Goal: Task Accomplishment & Management: Use online tool/utility

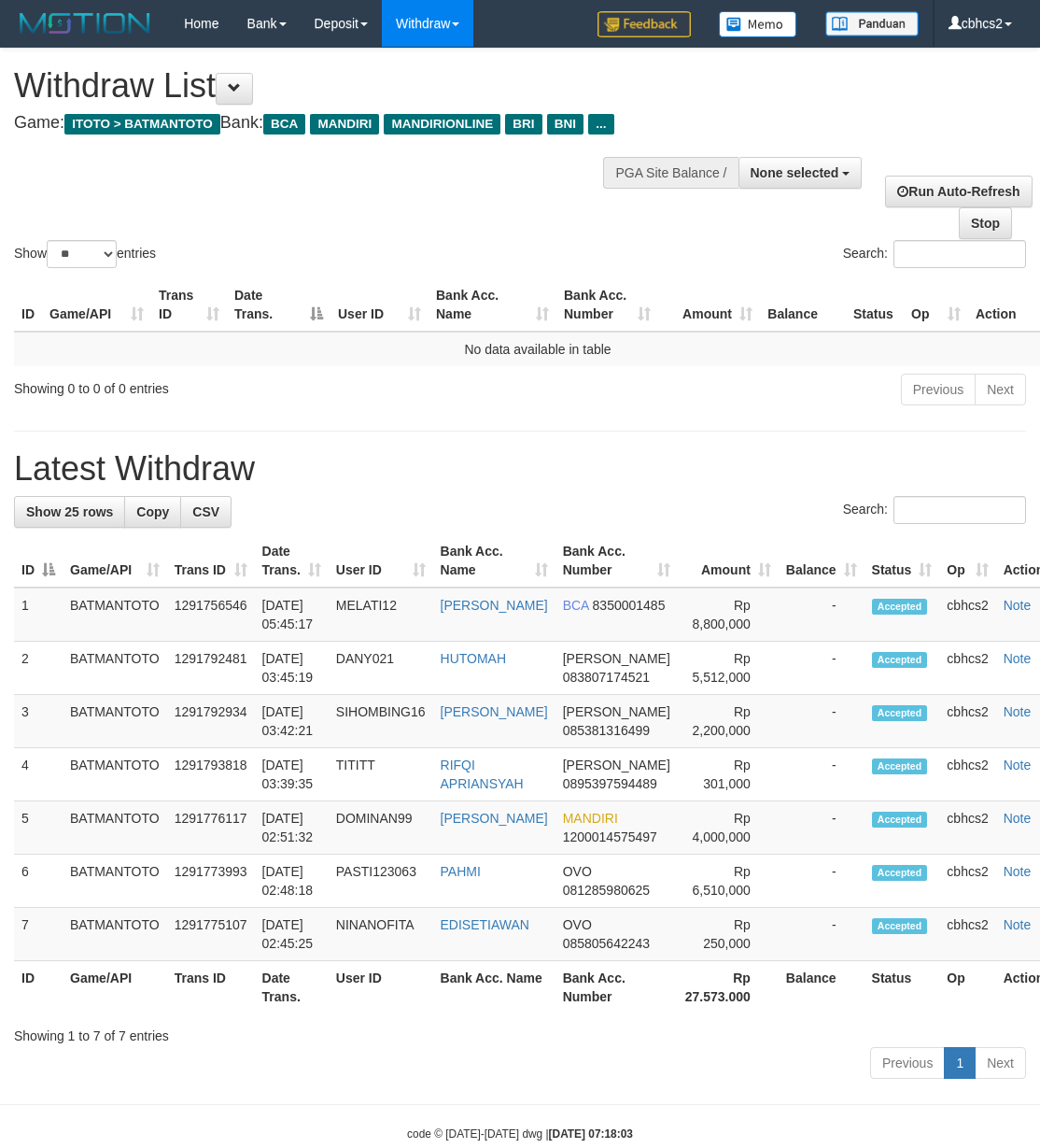
select select "**"
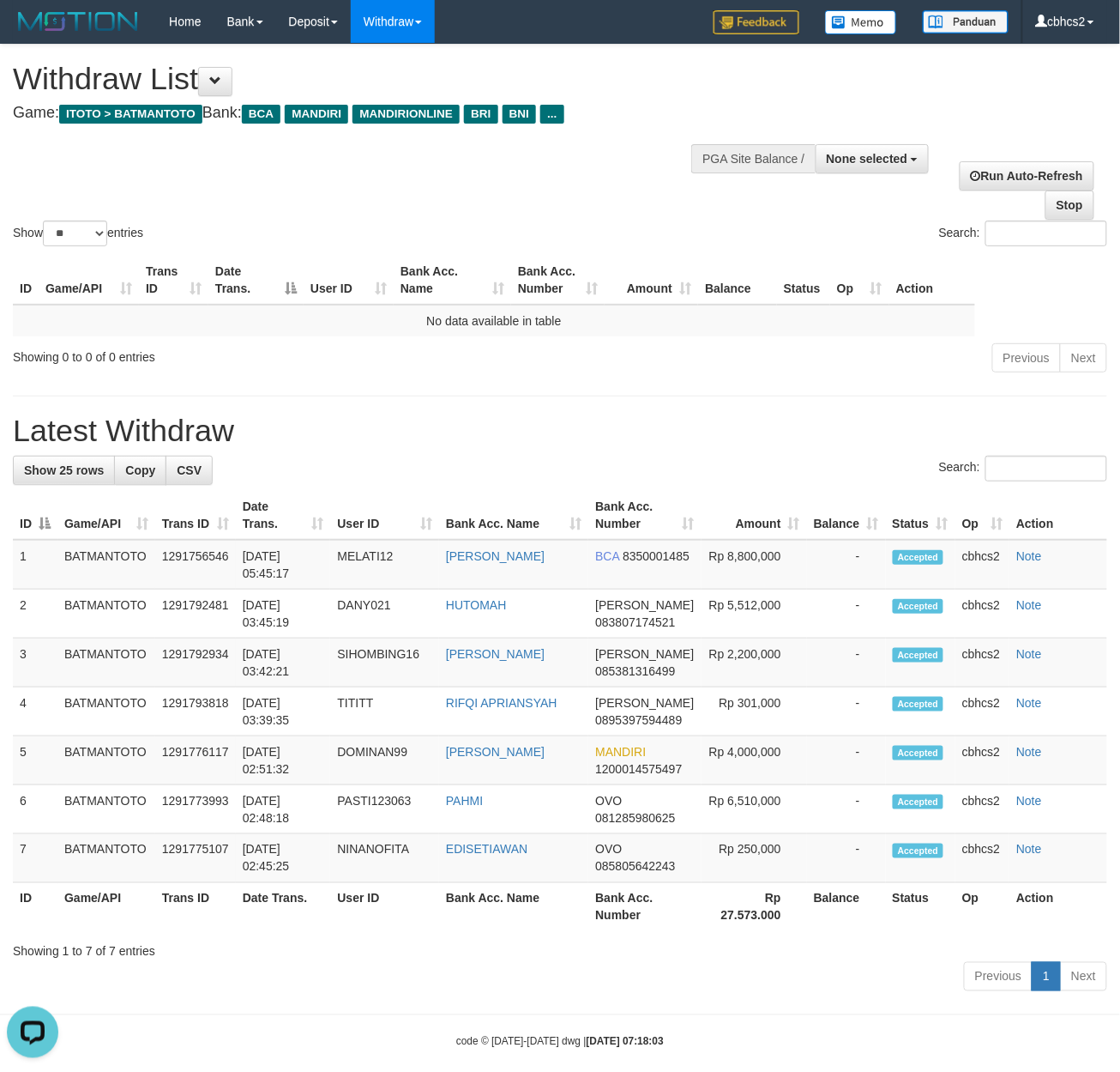
scroll to position [25, 0]
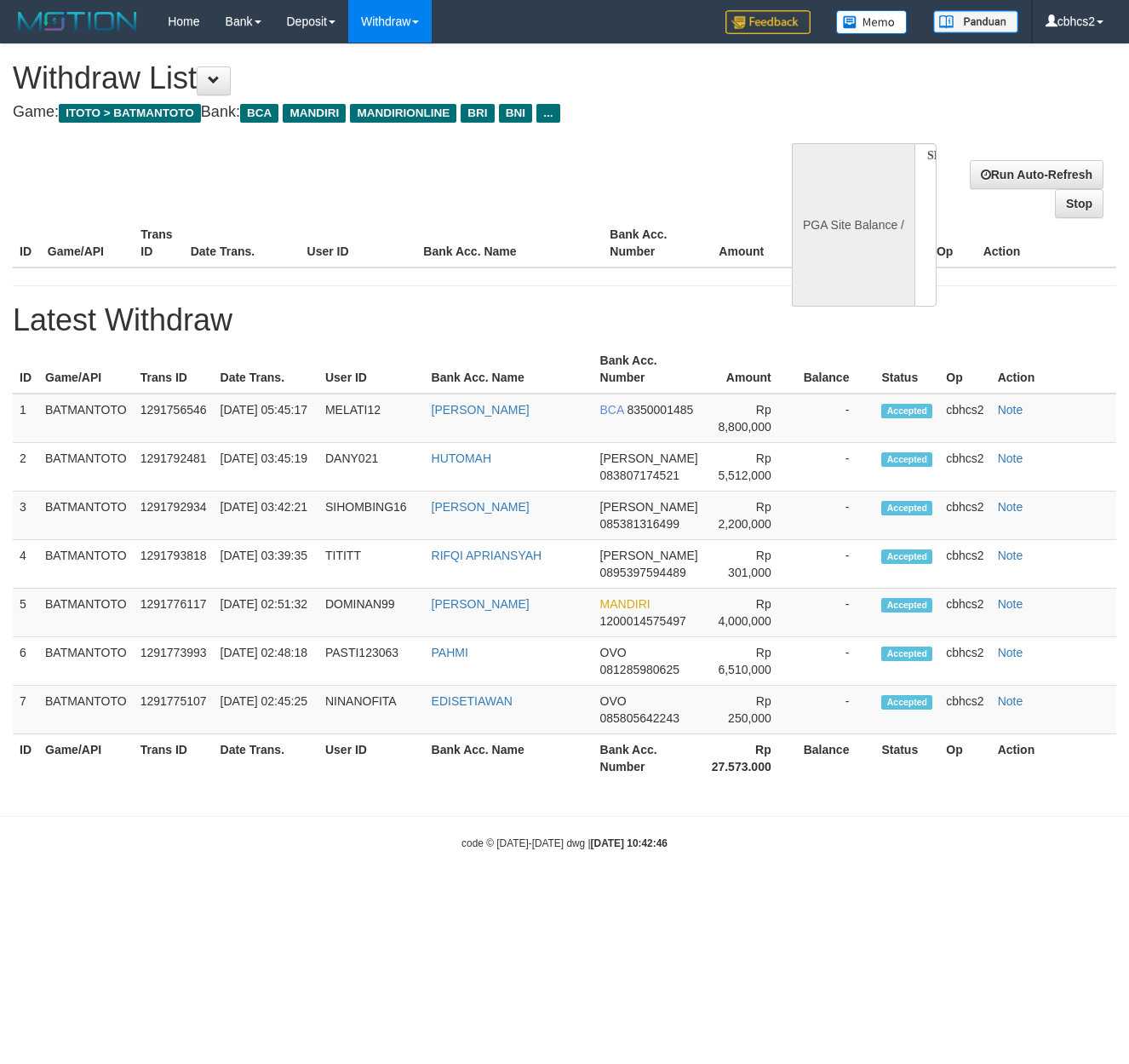
select select
select select "**"
select select
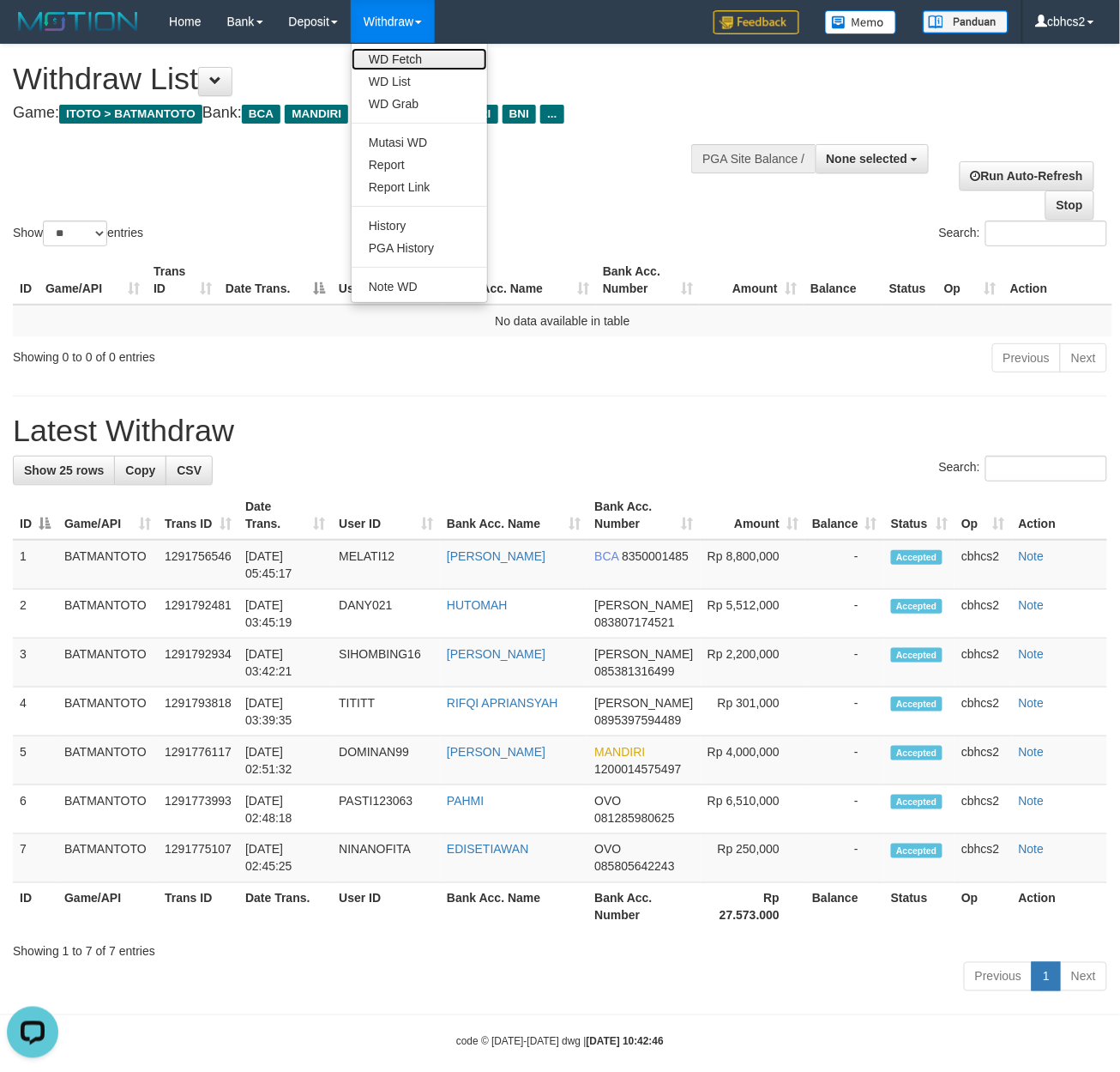
drag, startPoint x: 416, startPoint y: 65, endPoint x: 410, endPoint y: 97, distance: 32.6
click at [416, 65] on link "WD Fetch" at bounding box center [419, 59] width 135 height 22
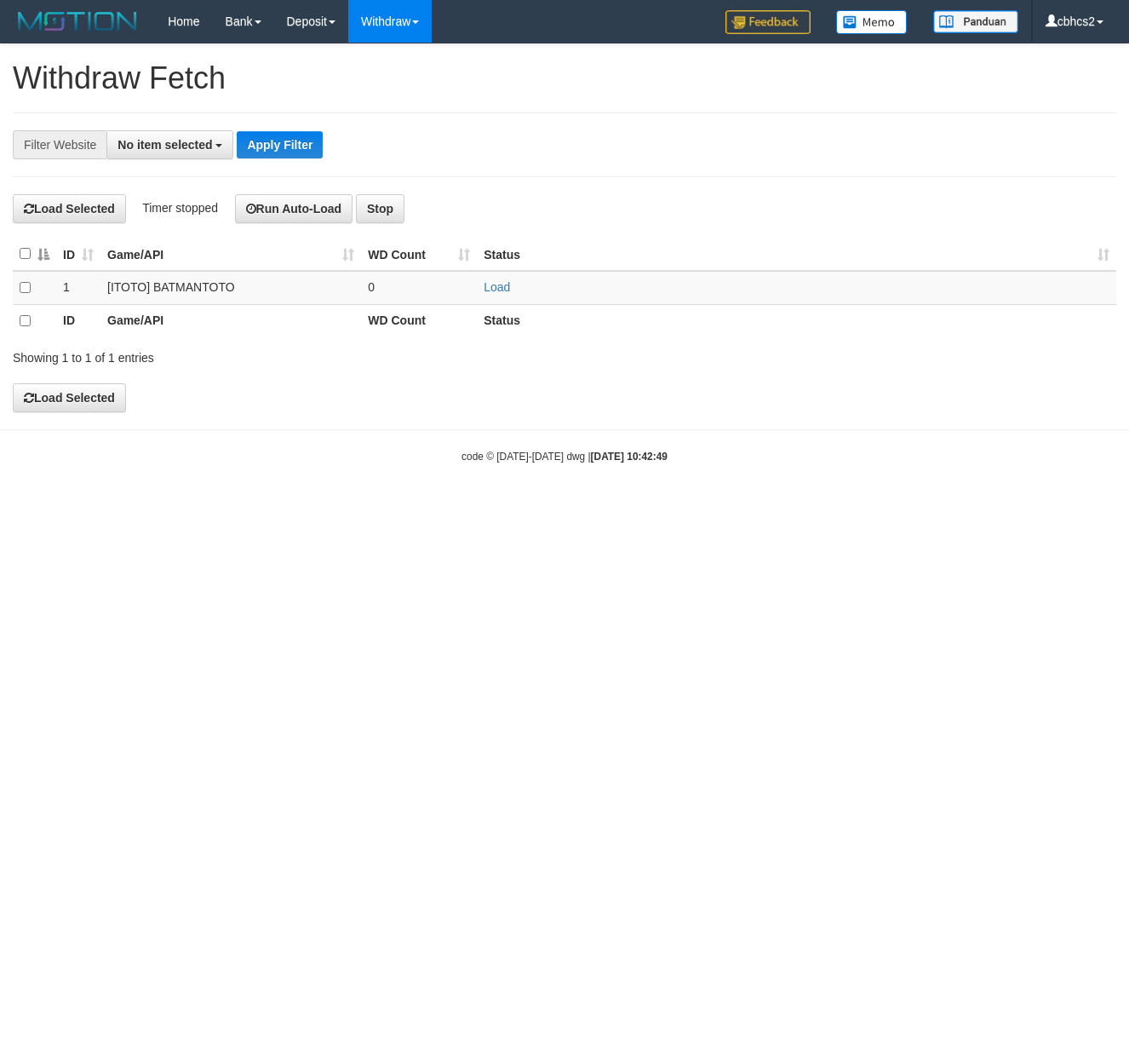
select select
click at [42, 1027] on div "Open LiveChat chat widget" at bounding box center [33, 1023] width 29 height 29
click at [516, 440] on body "Toggle navigation Home Bank Account List Load By Website Group [ITOTO] BATMANTO…" at bounding box center [564, 253] width 1129 height 506
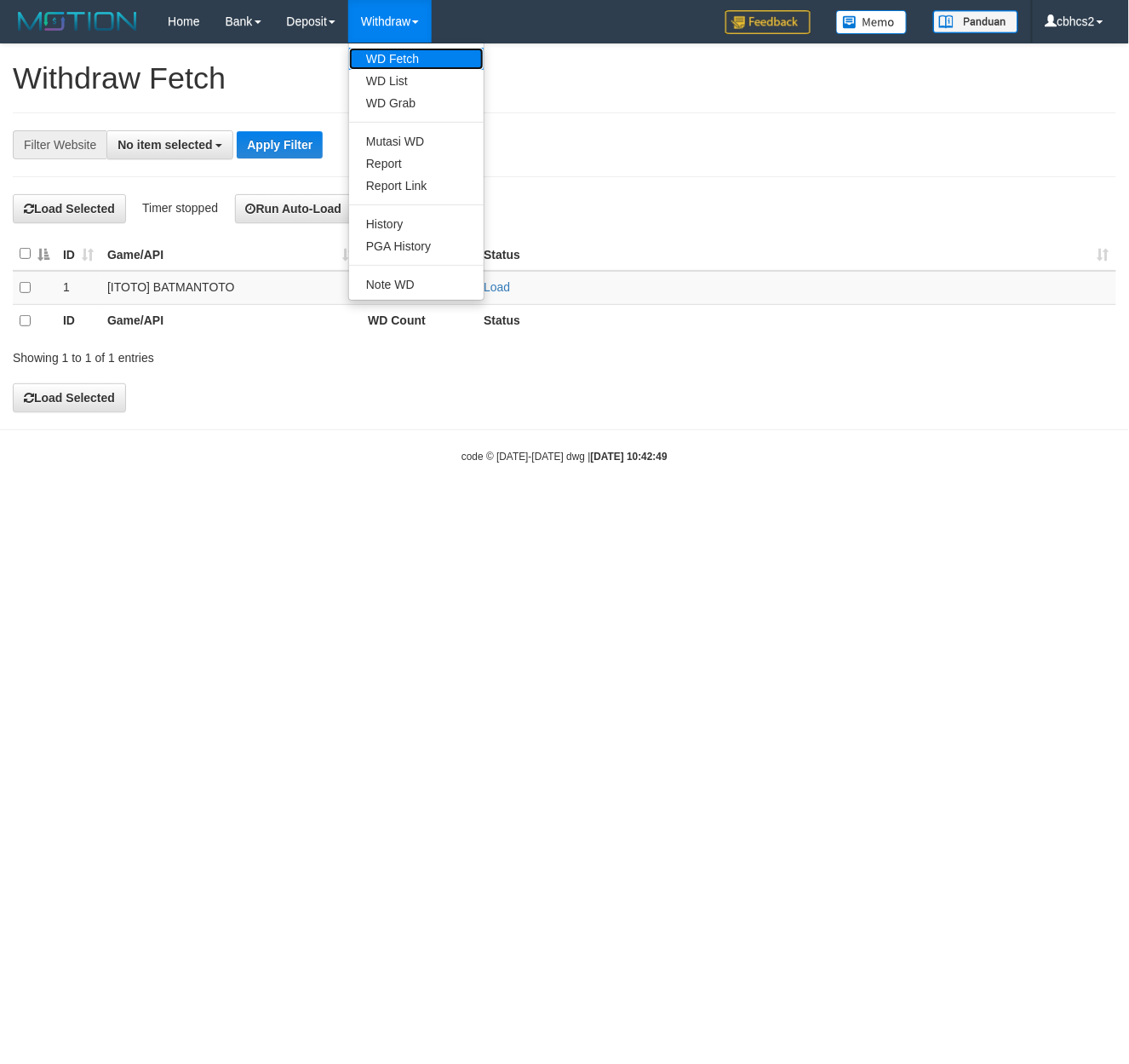
click at [399, 62] on link "WD Fetch" at bounding box center [416, 59] width 134 height 22
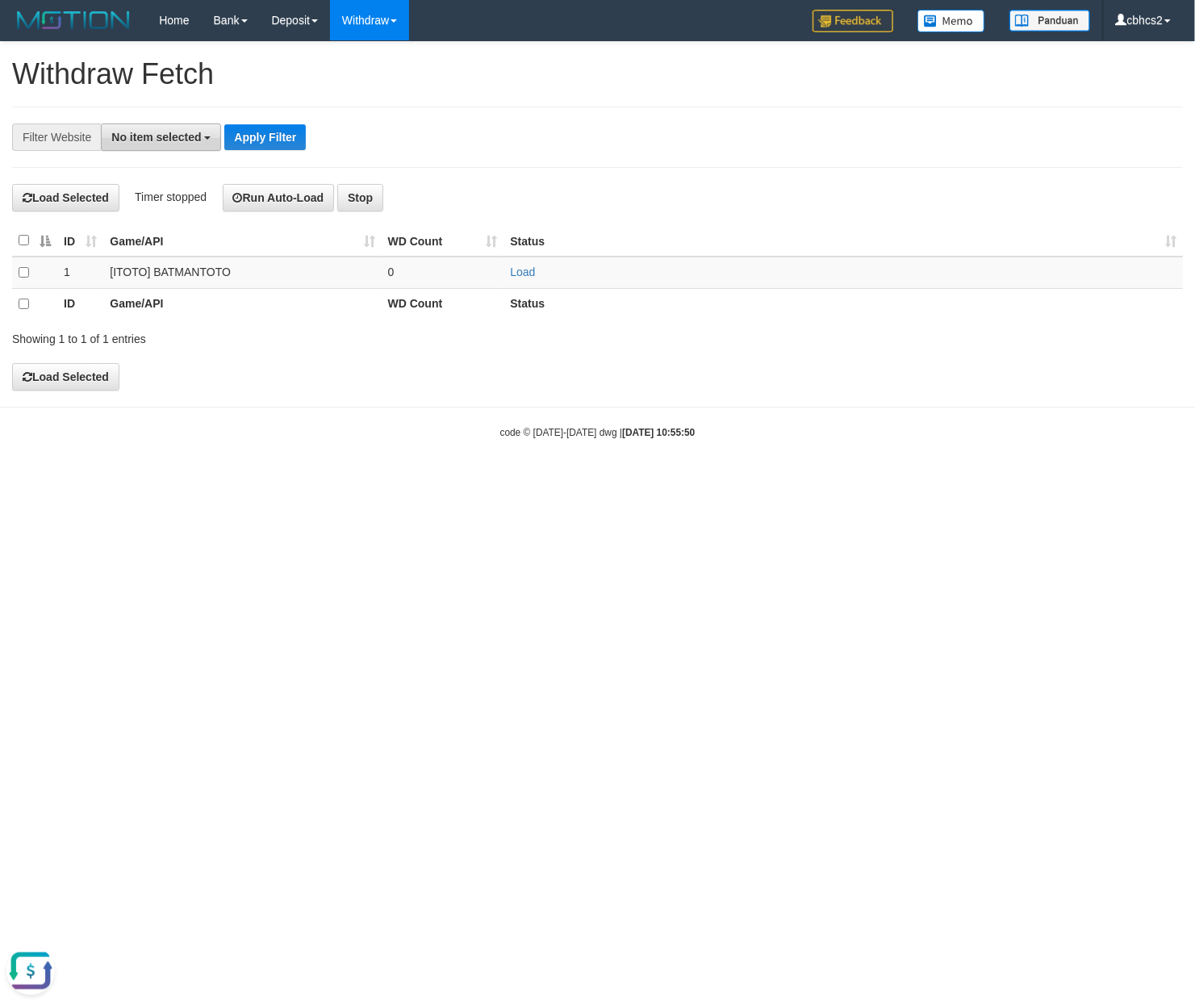
click at [201, 142] on span "No item selected" at bounding box center [156, 137] width 90 height 13
click at [192, 203] on label "SELECT ALL" at bounding box center [155, 199] width 108 height 23
select select "****"
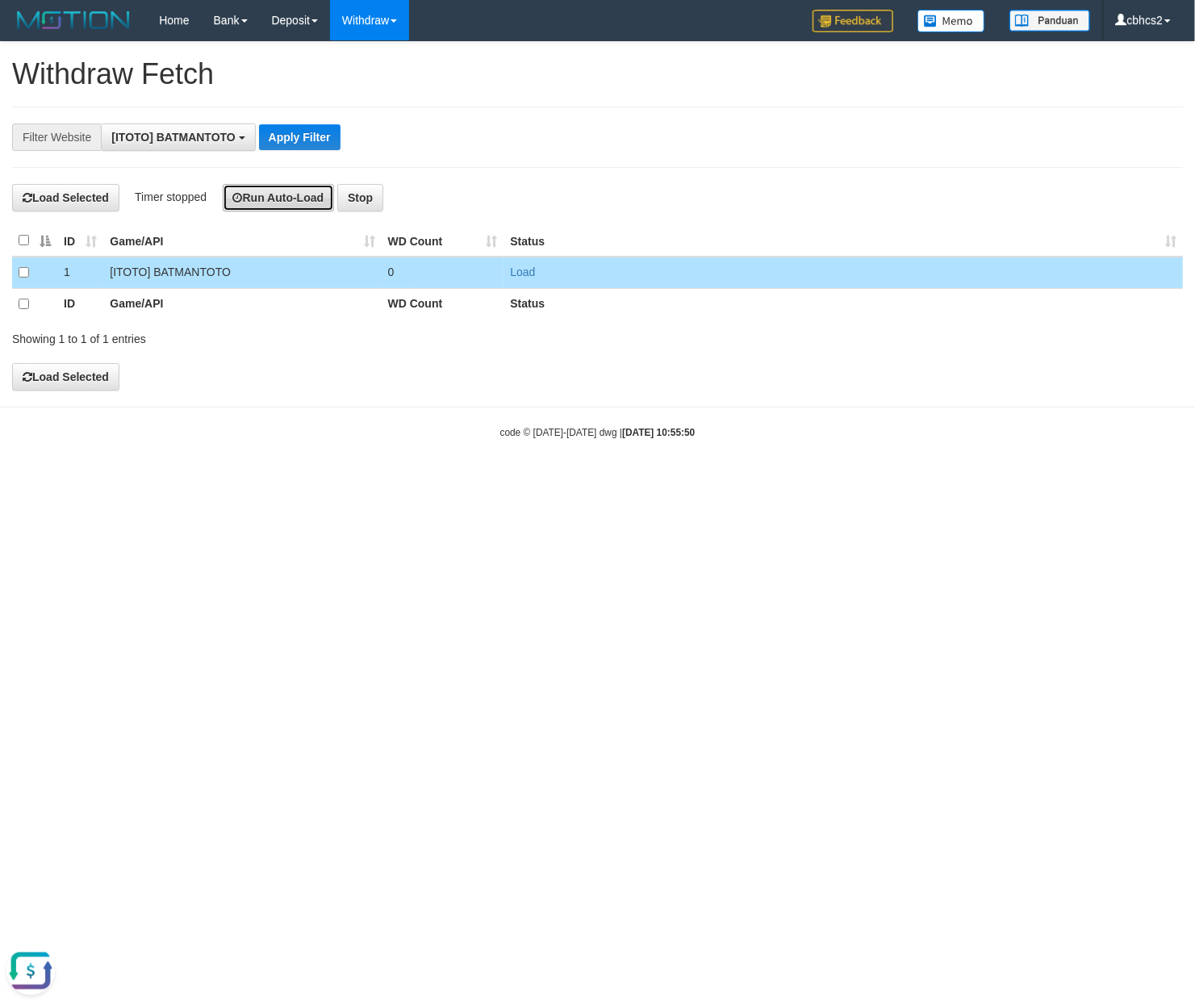
click at [275, 191] on button "Run Auto-Load" at bounding box center [279, 198] width 112 height 28
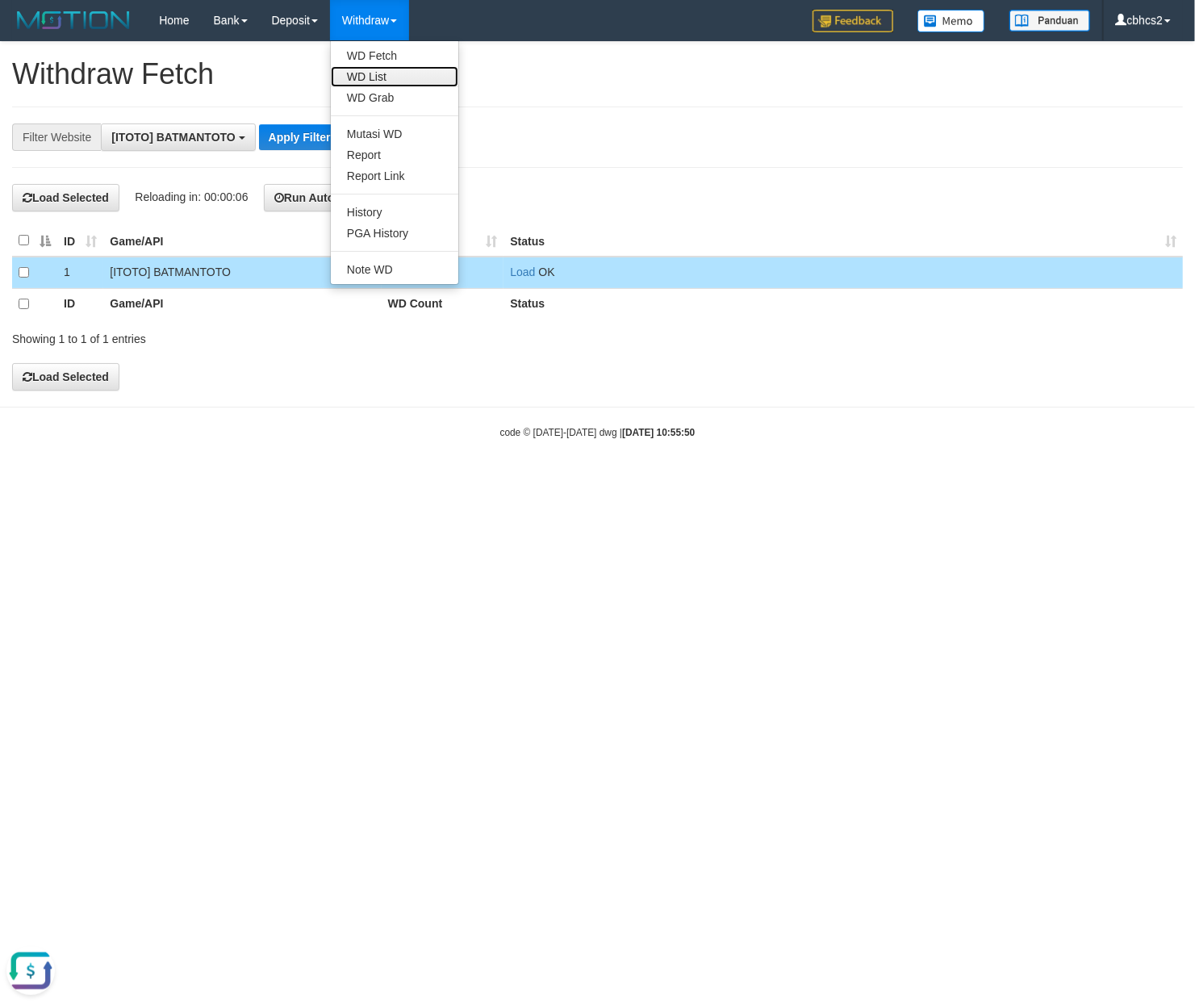
click at [386, 75] on link "WD List" at bounding box center [394, 77] width 127 height 21
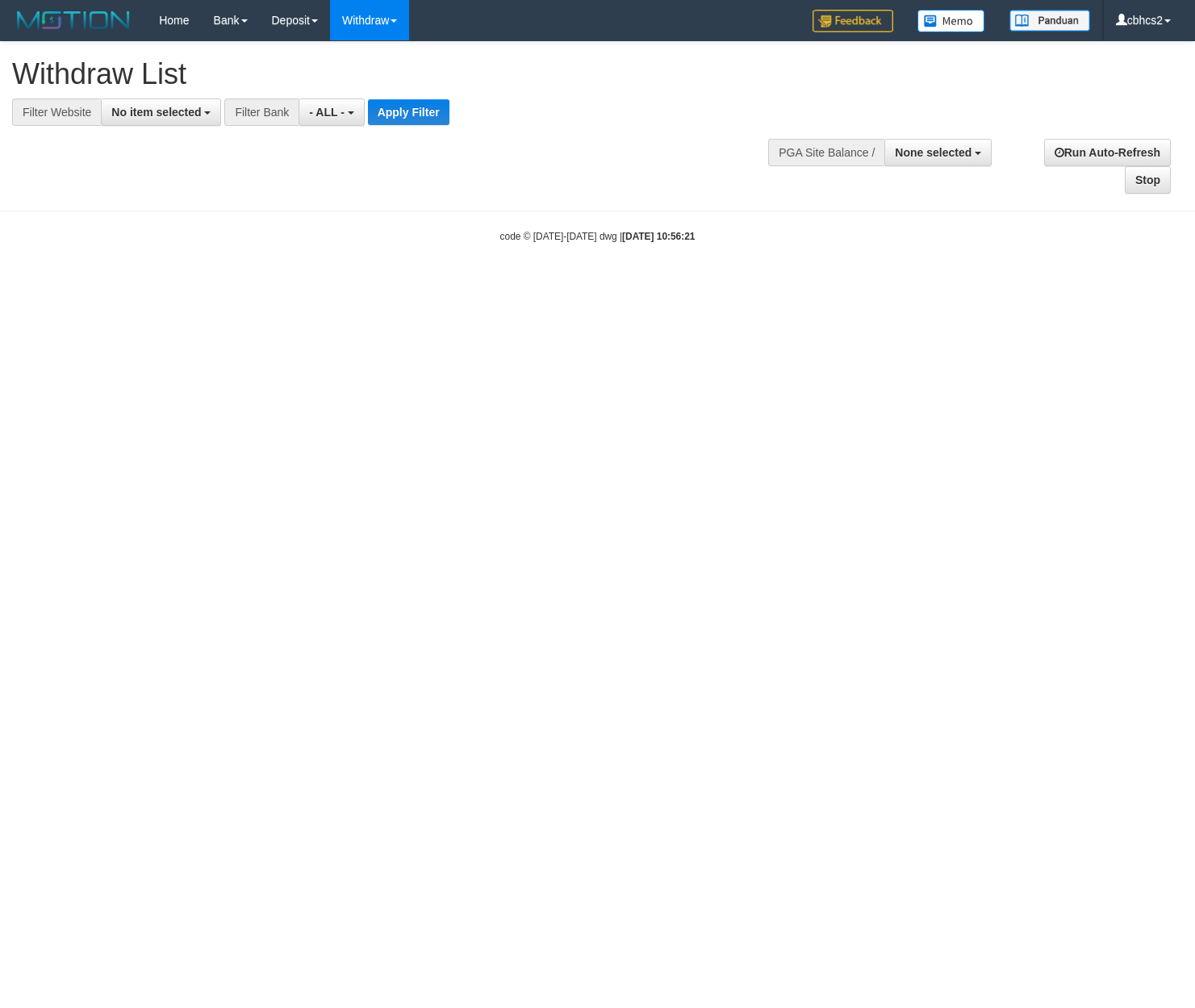
select select
drag, startPoint x: 162, startPoint y: 120, endPoint x: 159, endPoint y: 132, distance: 12.4
click at [162, 120] on button "No item selected" at bounding box center [160, 112] width 120 height 28
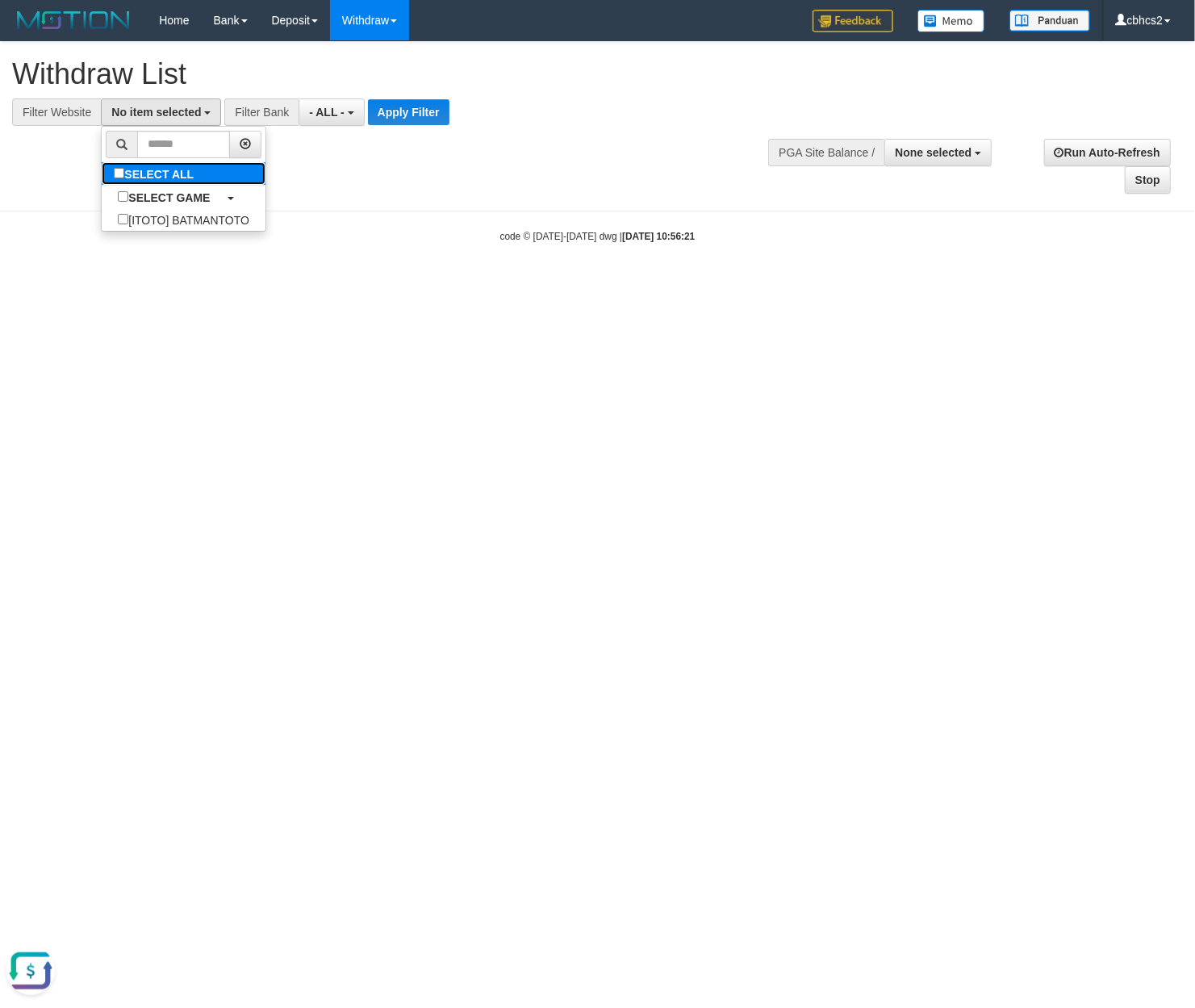
click at [153, 175] on label "SELECT ALL" at bounding box center [155, 173] width 108 height 23
select select "****"
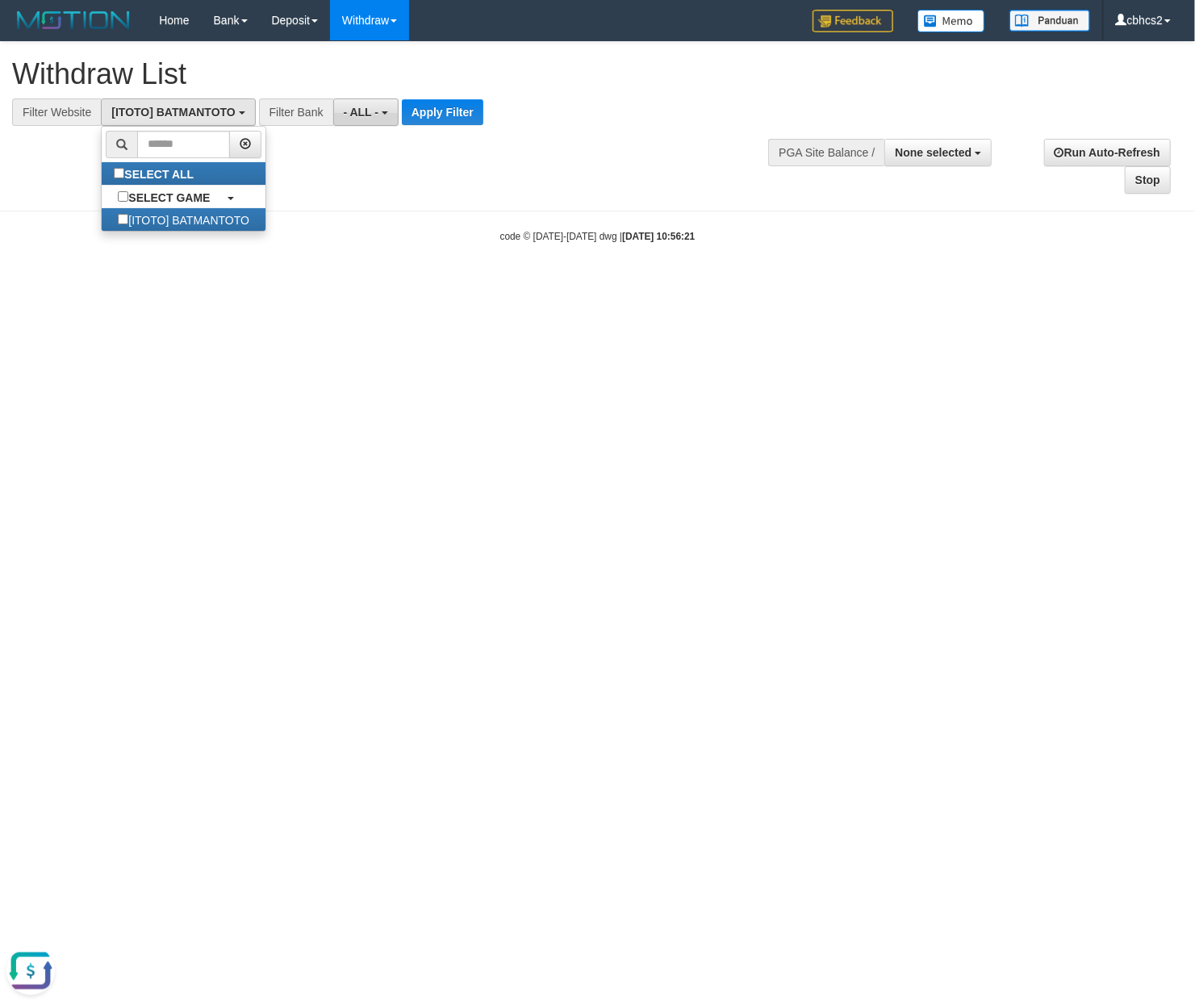
click at [340, 107] on button "- ALL -" at bounding box center [365, 112] width 66 height 28
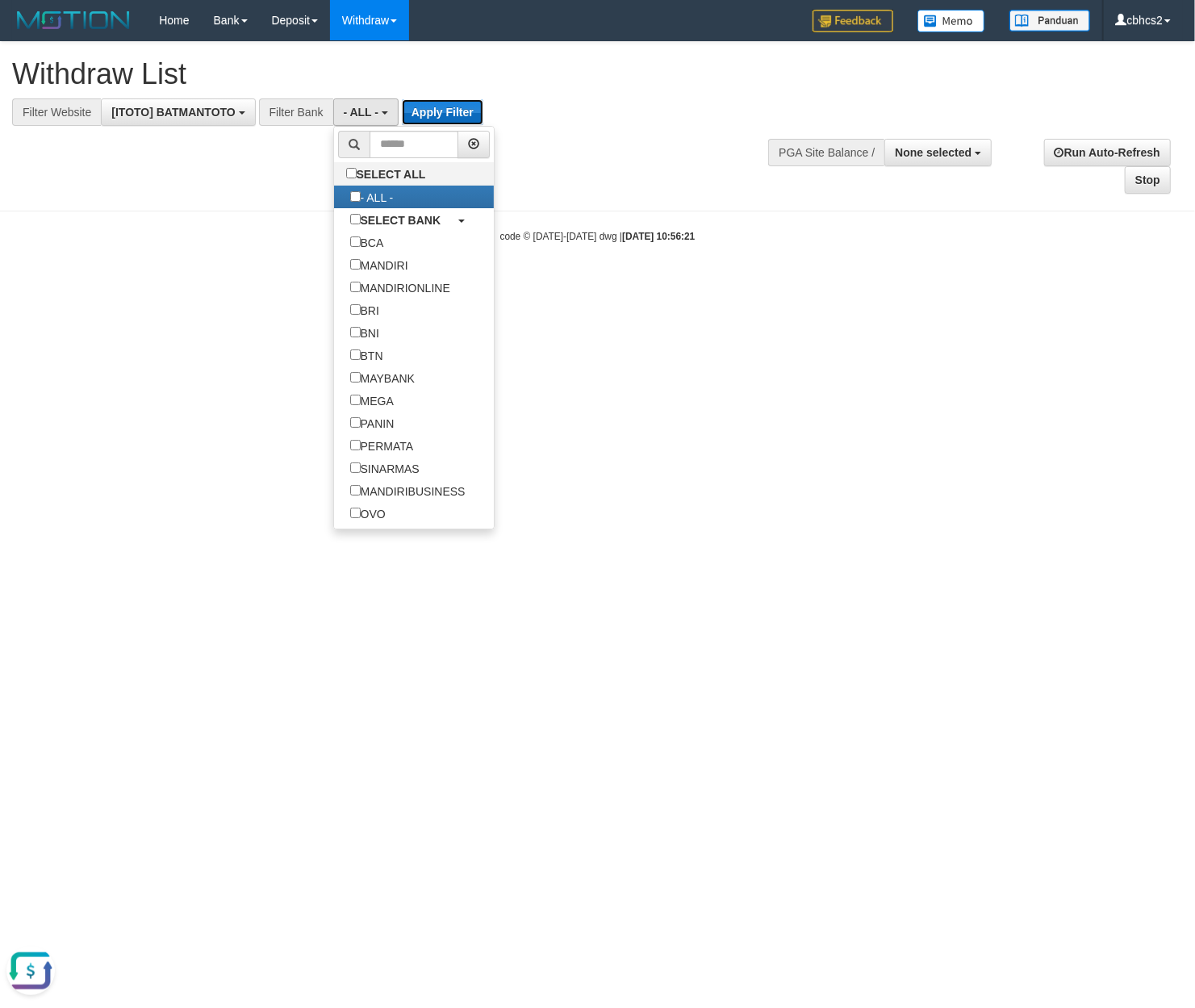
click at [465, 113] on button "Apply Filter" at bounding box center [442, 112] width 82 height 26
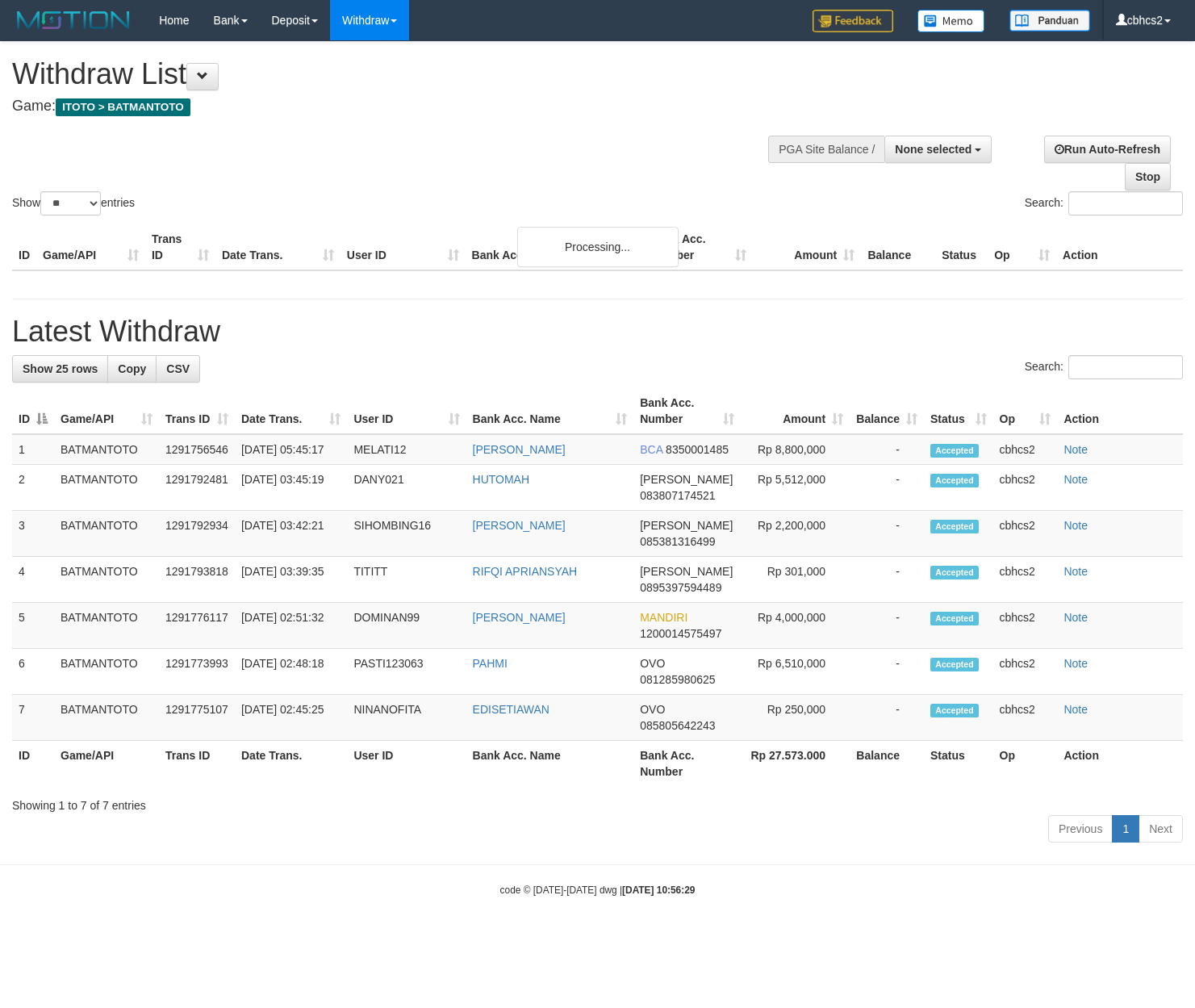
select select
select select "**"
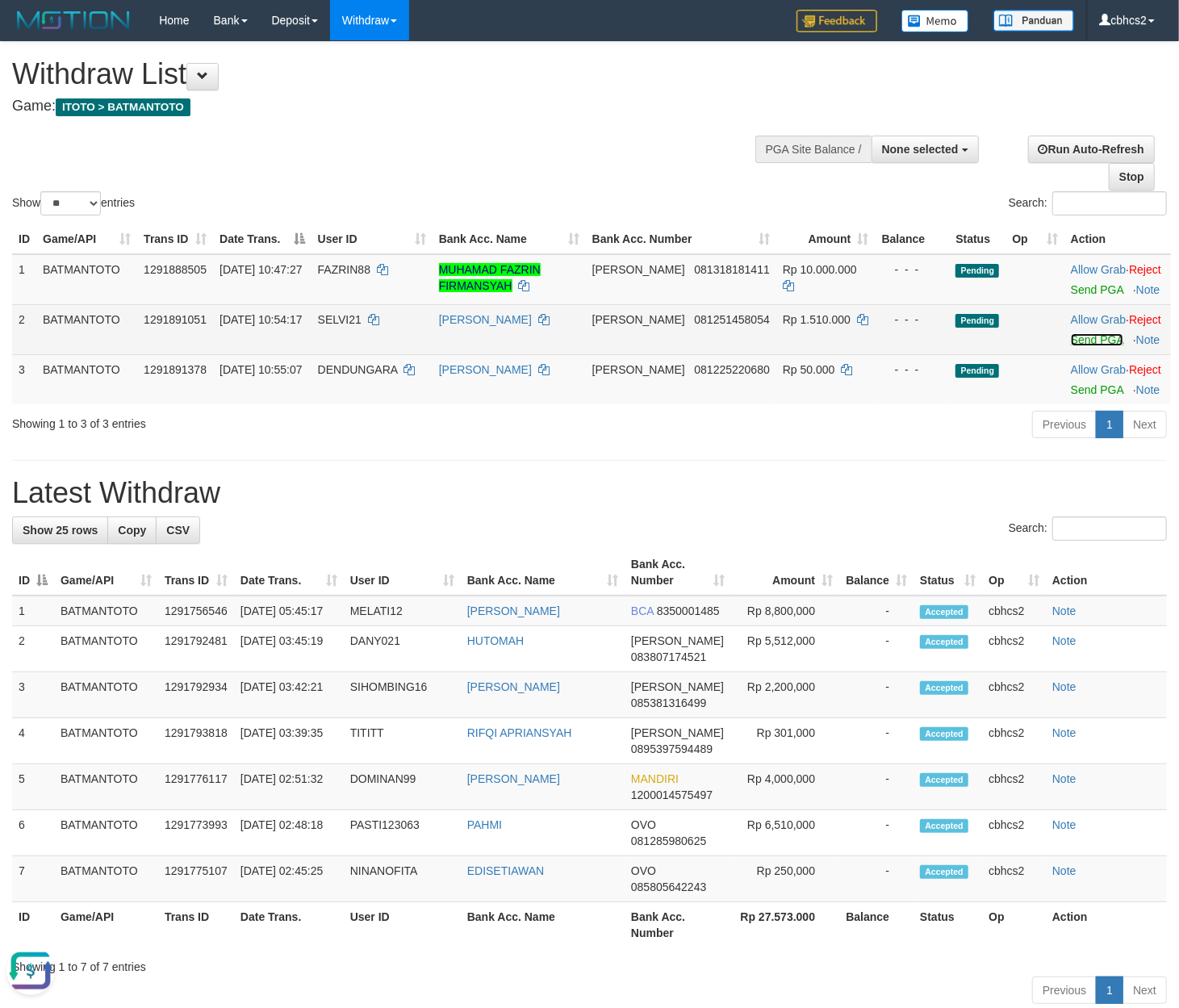
click at [1074, 346] on link "Send PGA" at bounding box center [1096, 340] width 53 height 13
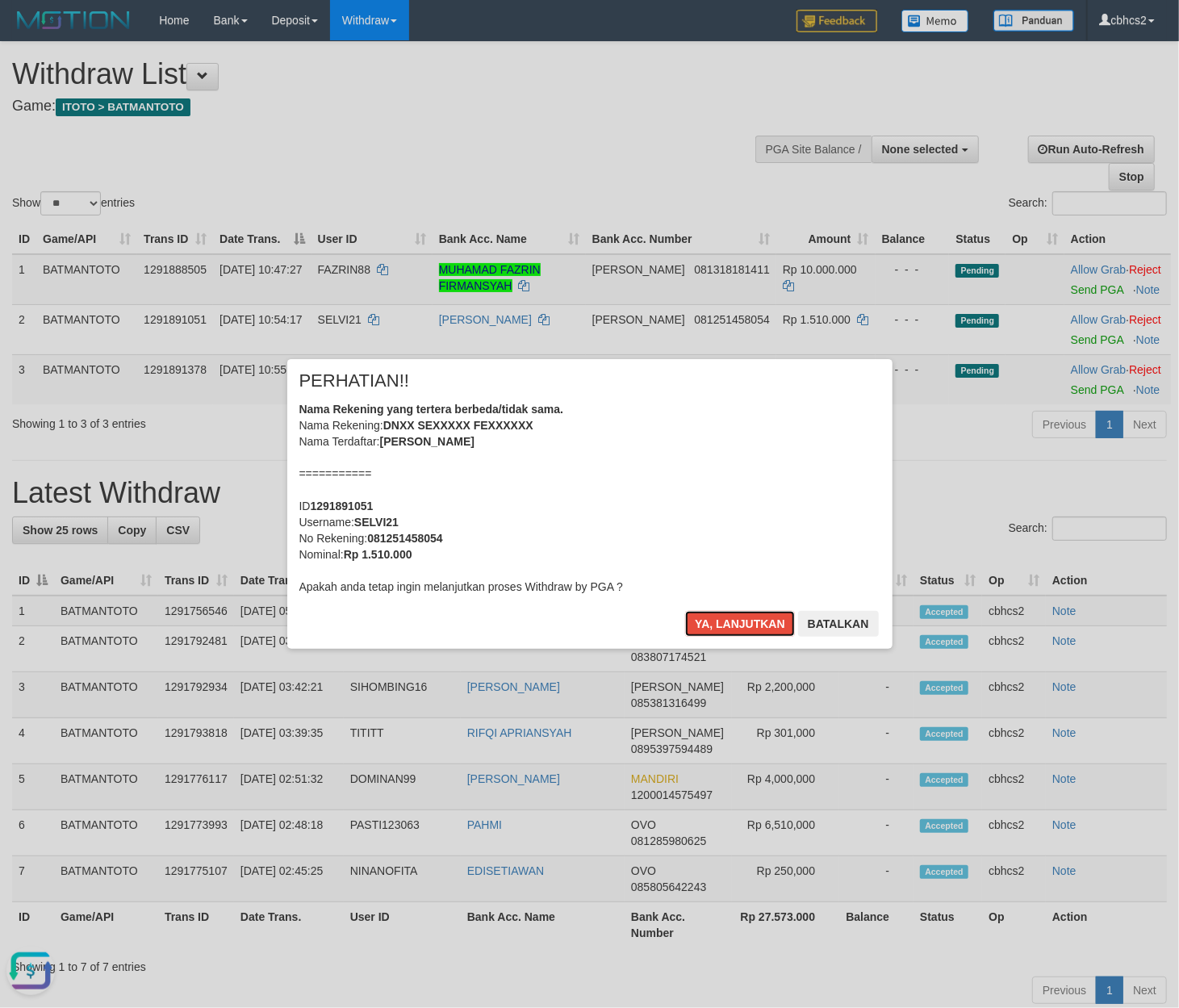
drag, startPoint x: 698, startPoint y: 617, endPoint x: 663, endPoint y: 613, distance: 35.2
click at [700, 617] on button "Ya, lanjutkan" at bounding box center [739, 624] width 109 height 26
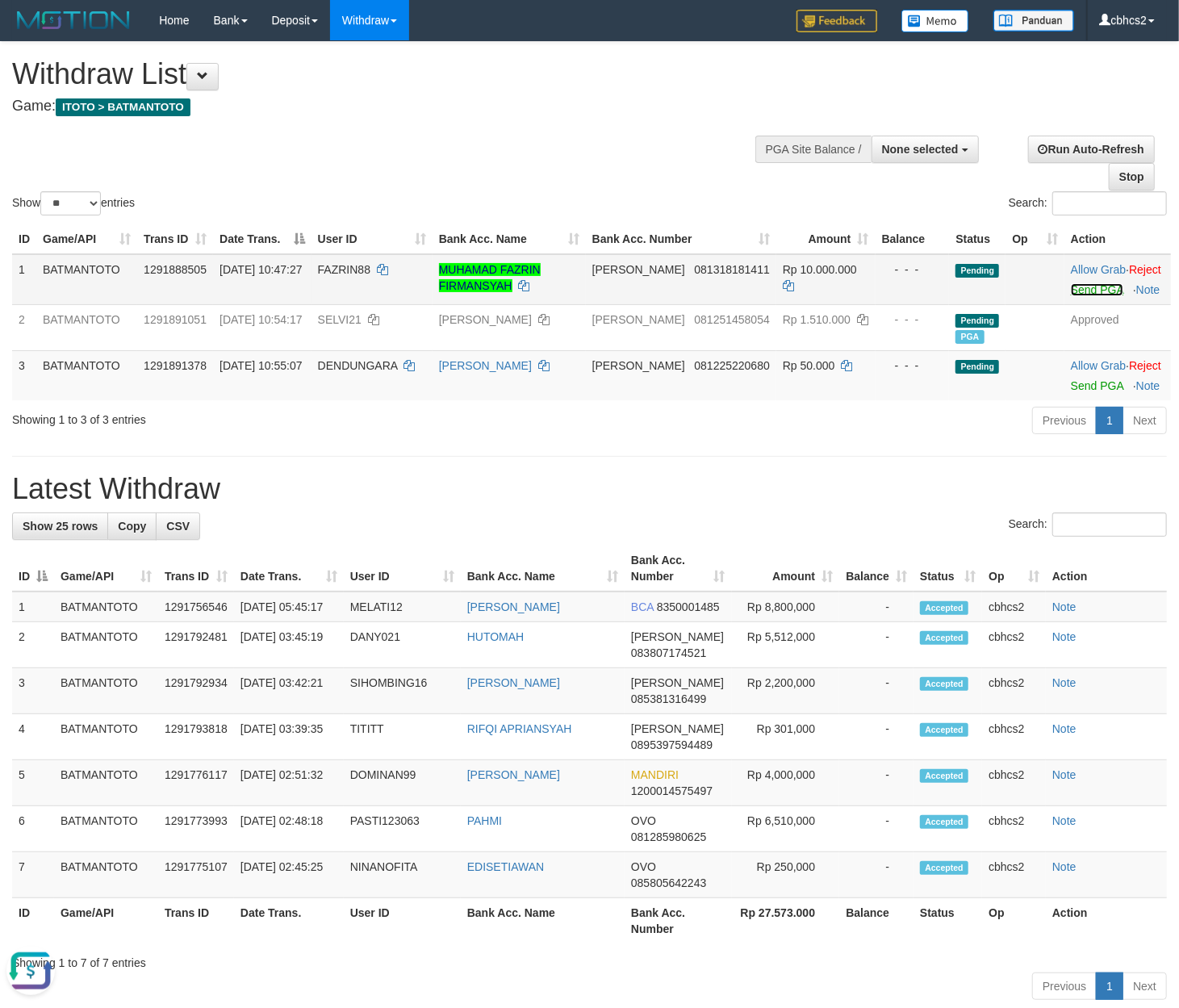
click at [1071, 296] on link "Send PGA" at bounding box center [1096, 290] width 53 height 13
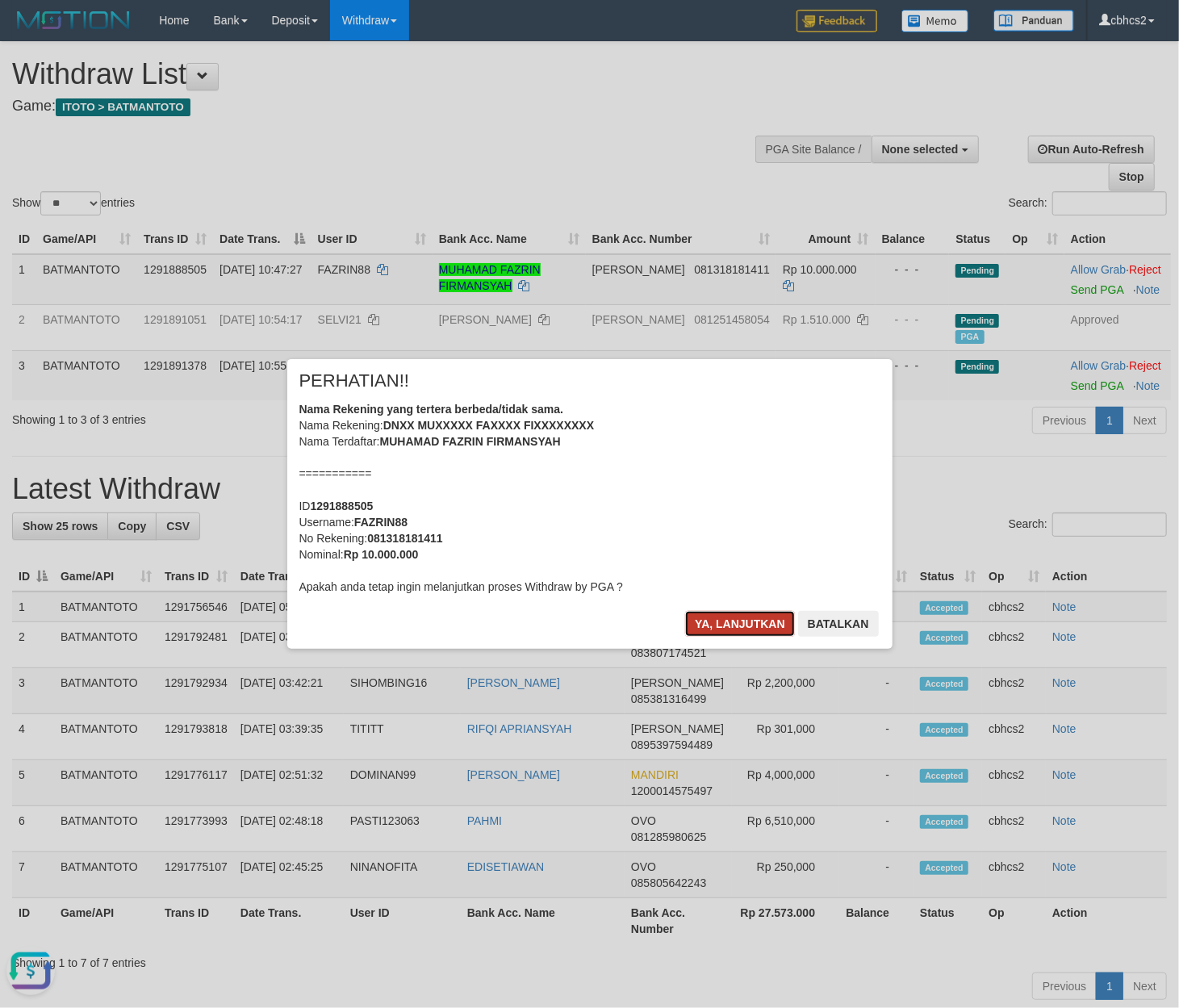
click at [703, 624] on button "Ya, lanjutkan" at bounding box center [739, 624] width 109 height 26
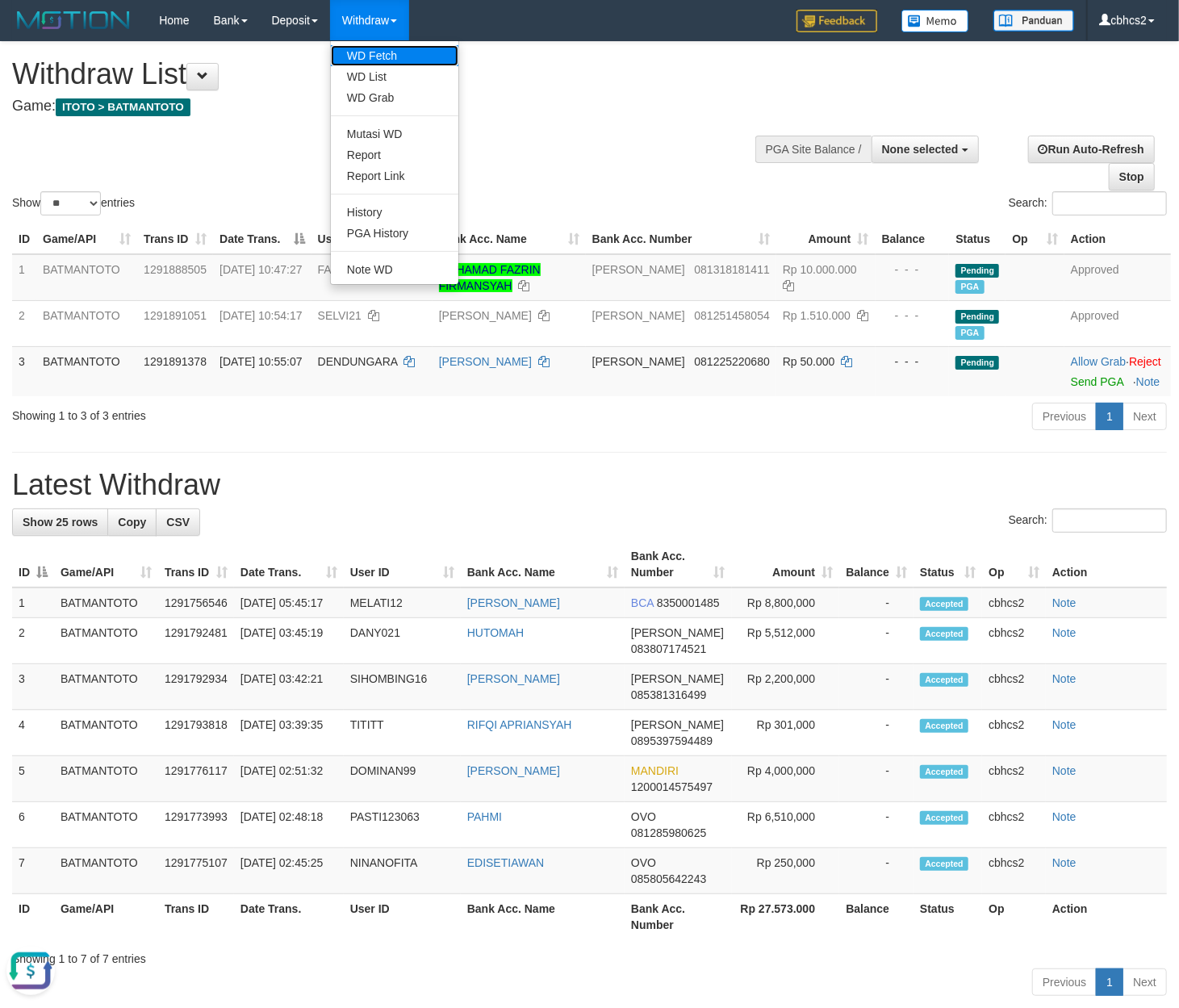
click at [401, 49] on link "WD Fetch" at bounding box center [394, 56] width 127 height 21
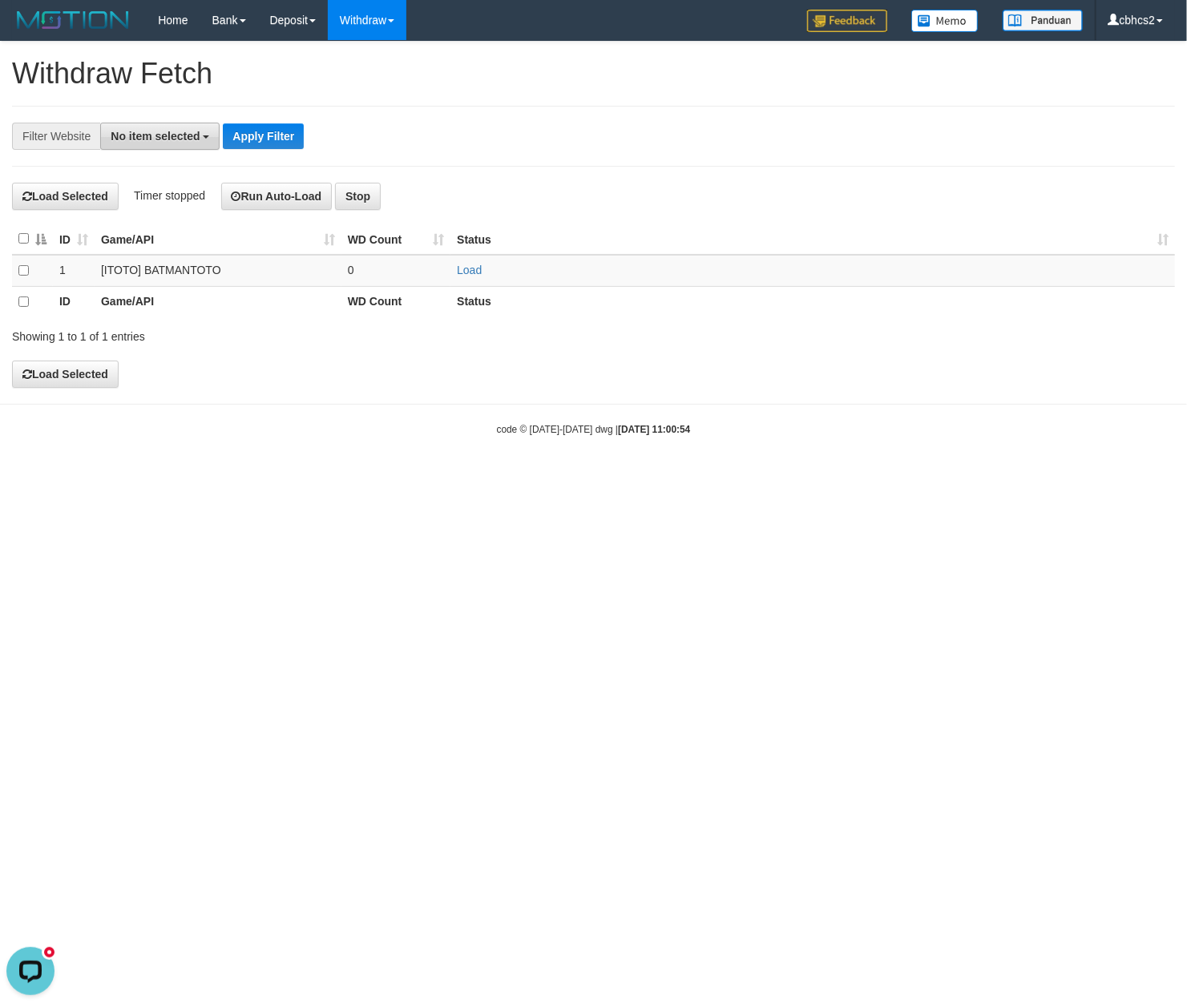
click at [168, 142] on button "No item selected" at bounding box center [159, 136] width 119 height 27
click at [186, 208] on label "SELECT ALL" at bounding box center [154, 197] width 107 height 23
select select "****"
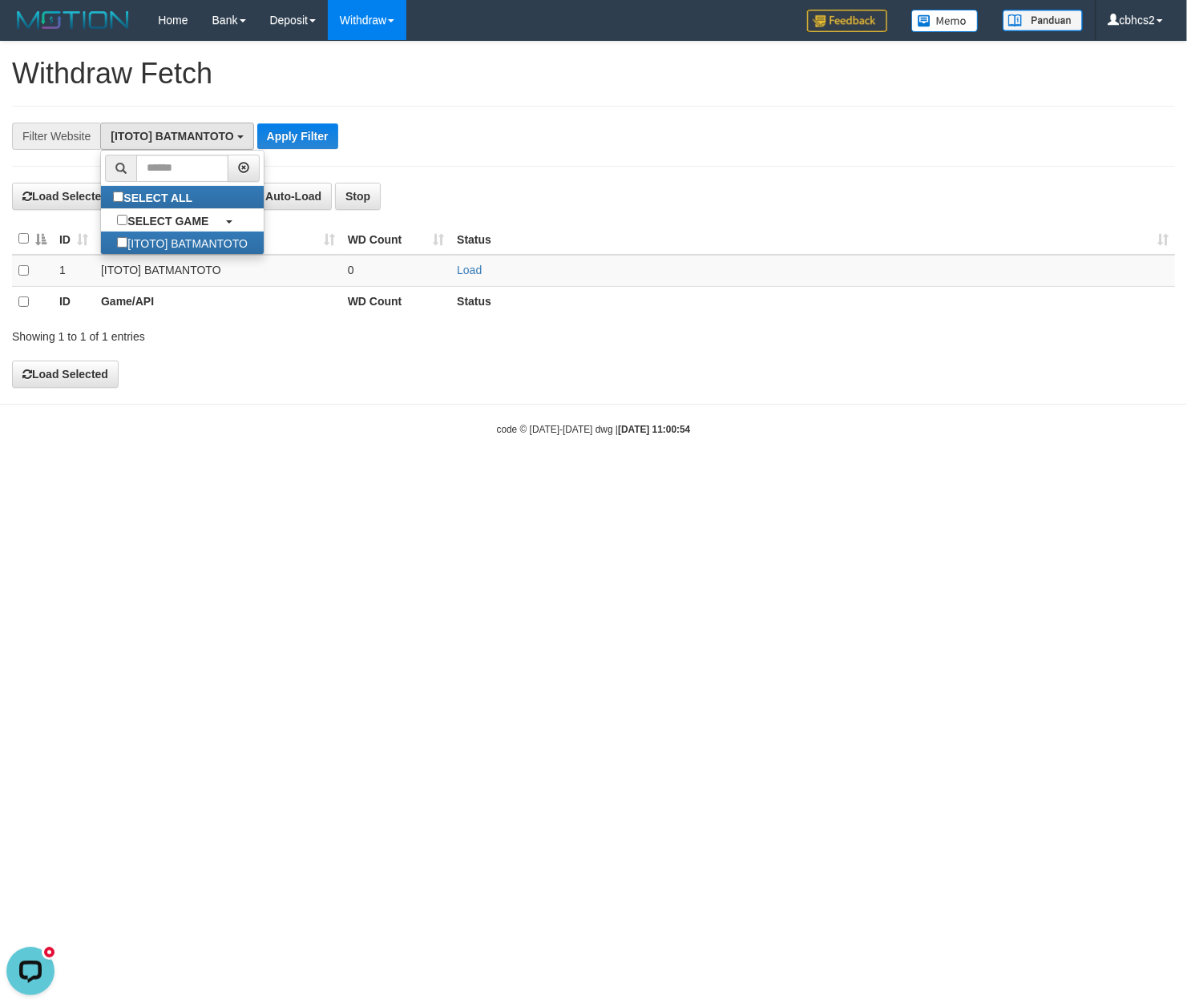
scroll to position [14, 0]
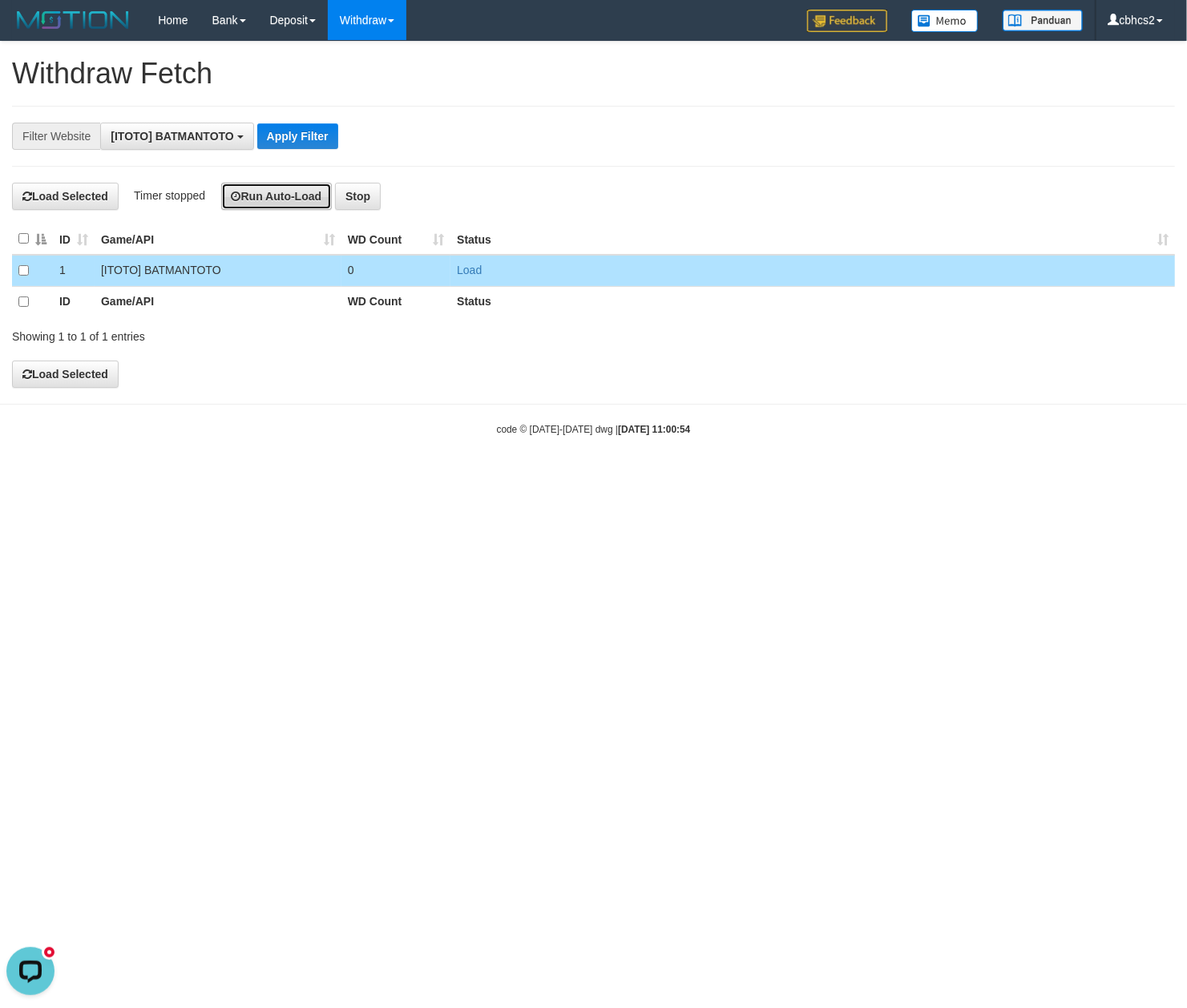
click at [302, 202] on button "Run Auto-Load" at bounding box center [277, 196] width 111 height 27
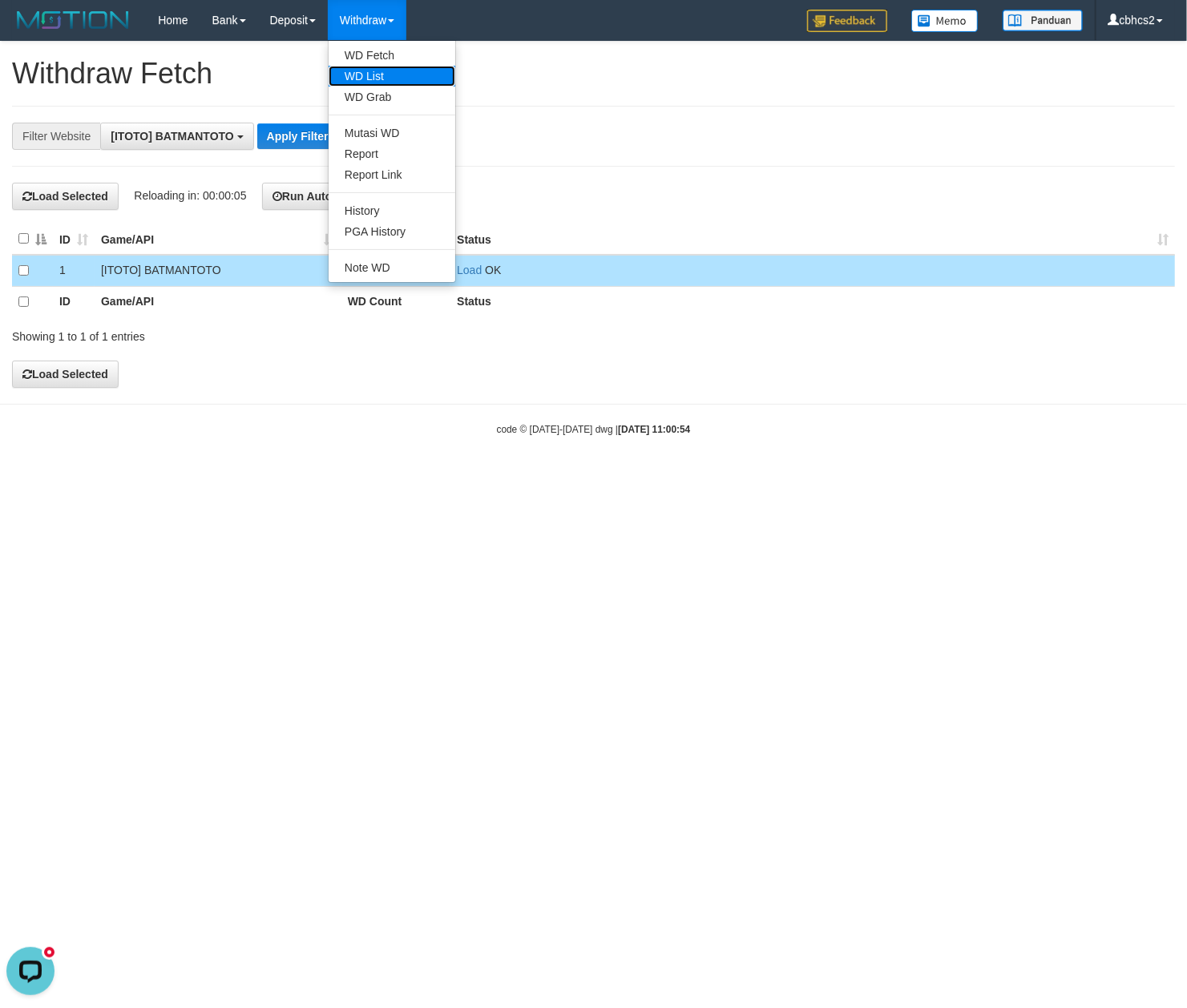
click at [377, 72] on link "WD List" at bounding box center [391, 76] width 126 height 21
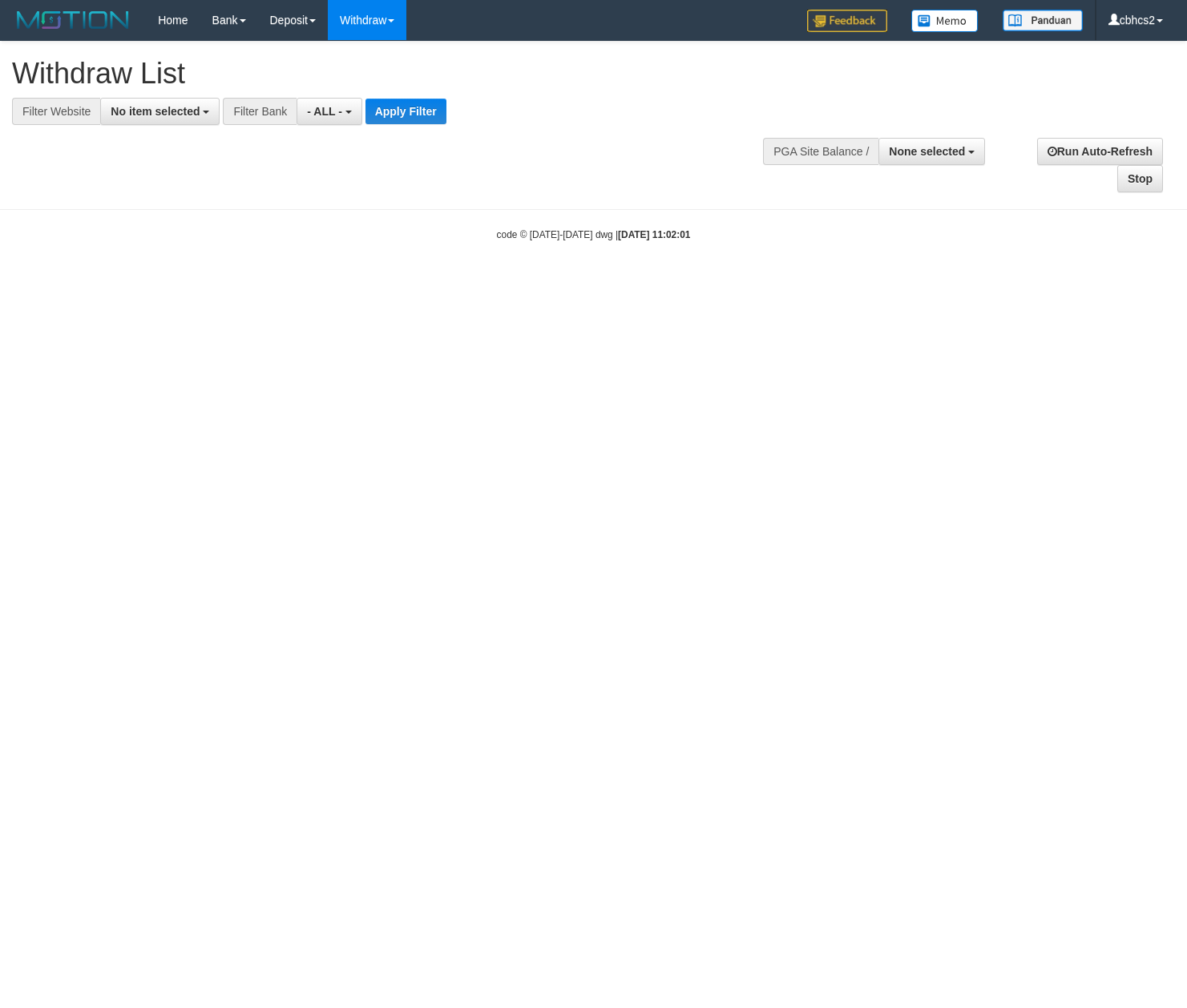
select select
click at [196, 119] on button "No item selected" at bounding box center [159, 111] width 119 height 27
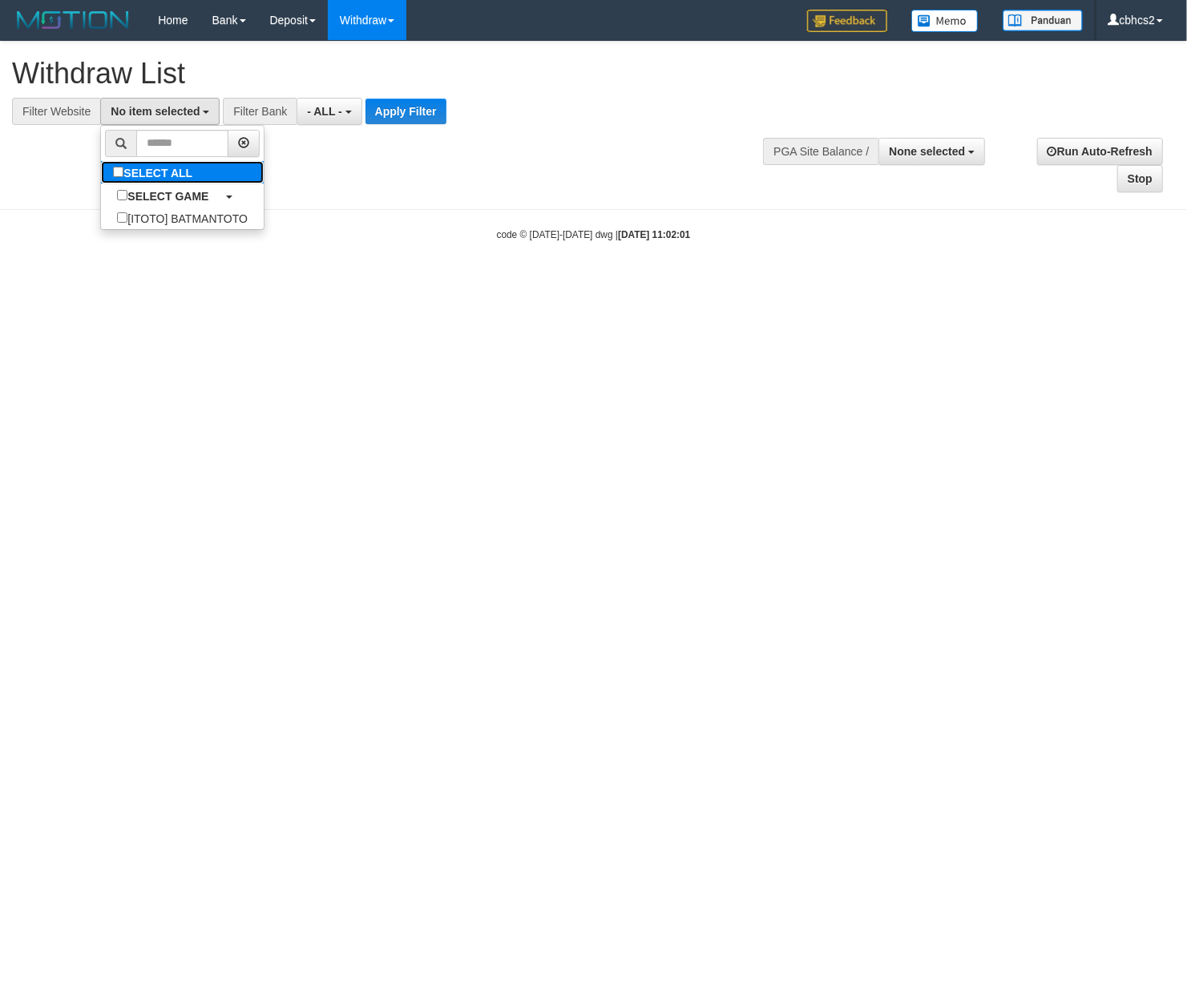
drag, startPoint x: 164, startPoint y: 179, endPoint x: 360, endPoint y: 112, distance: 207.1
click at [167, 179] on label "SELECT ALL" at bounding box center [154, 172] width 107 height 23
select select "****"
click at [357, 110] on span "- ALL -" at bounding box center [359, 111] width 35 height 13
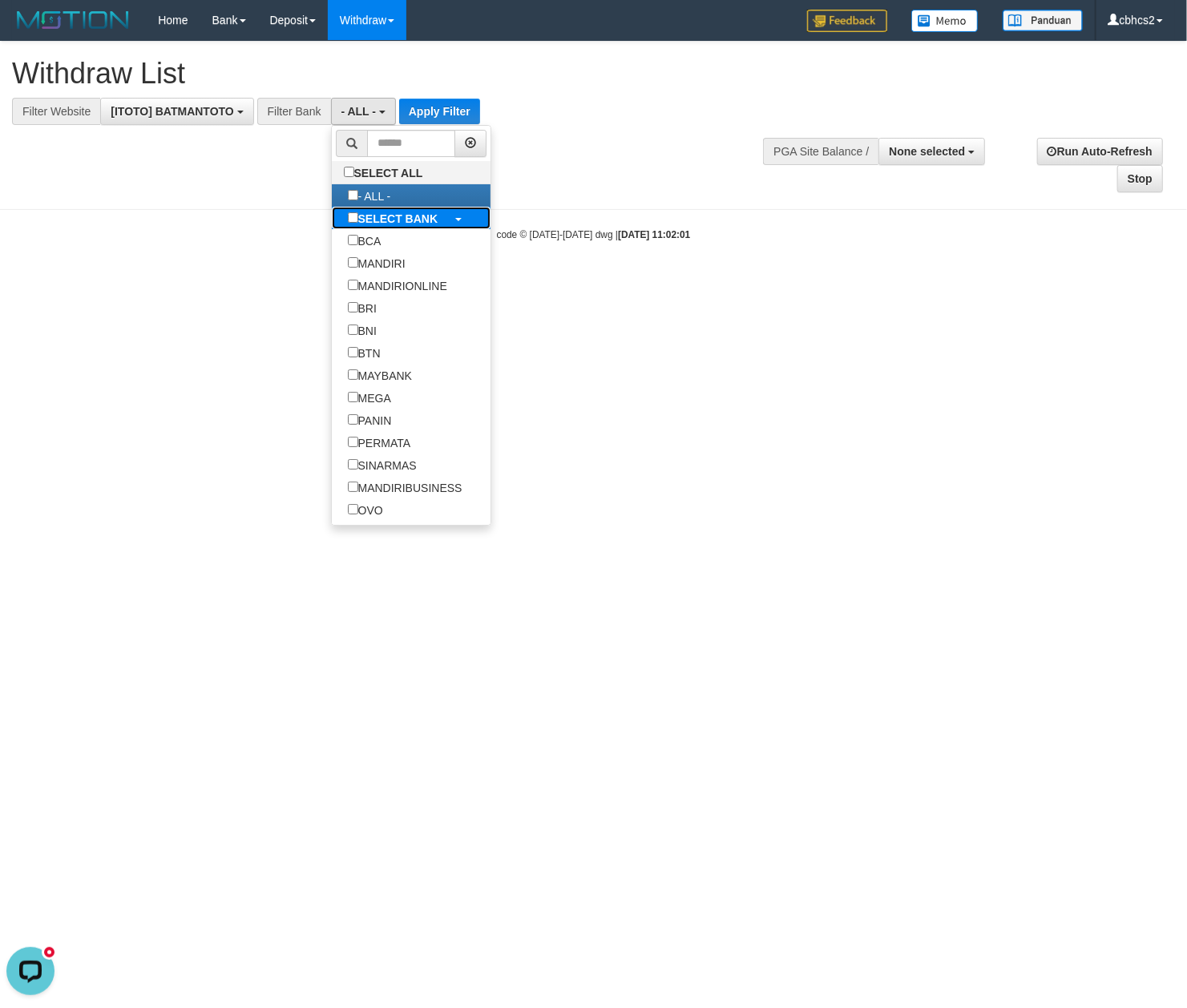
scroll to position [0, 0]
click at [359, 212] on label "SELECT BANK" at bounding box center [393, 218] width 122 height 23
select select "***"
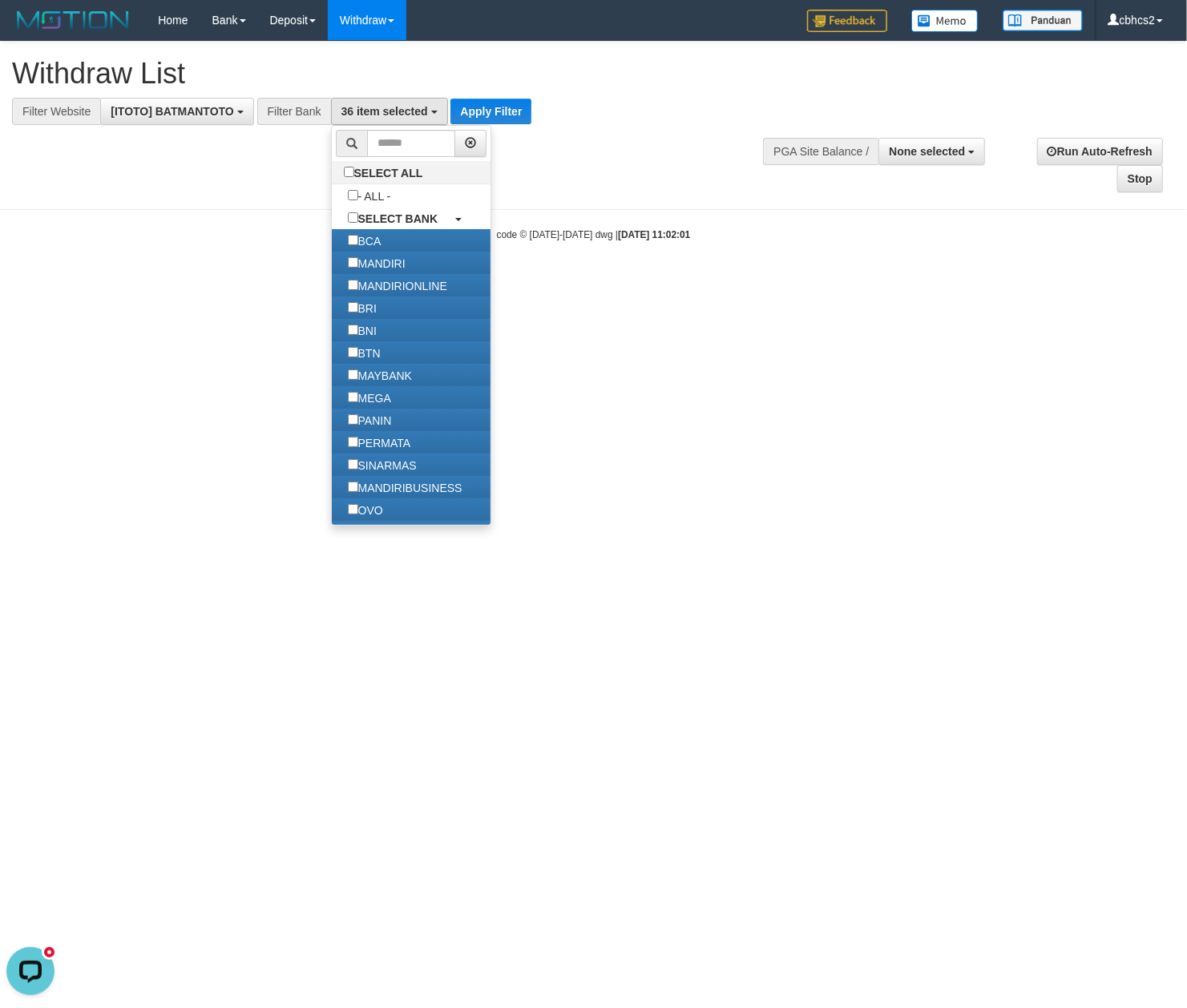
click at [501, 129] on div "**********" at bounding box center [593, 117] width 1187 height 151
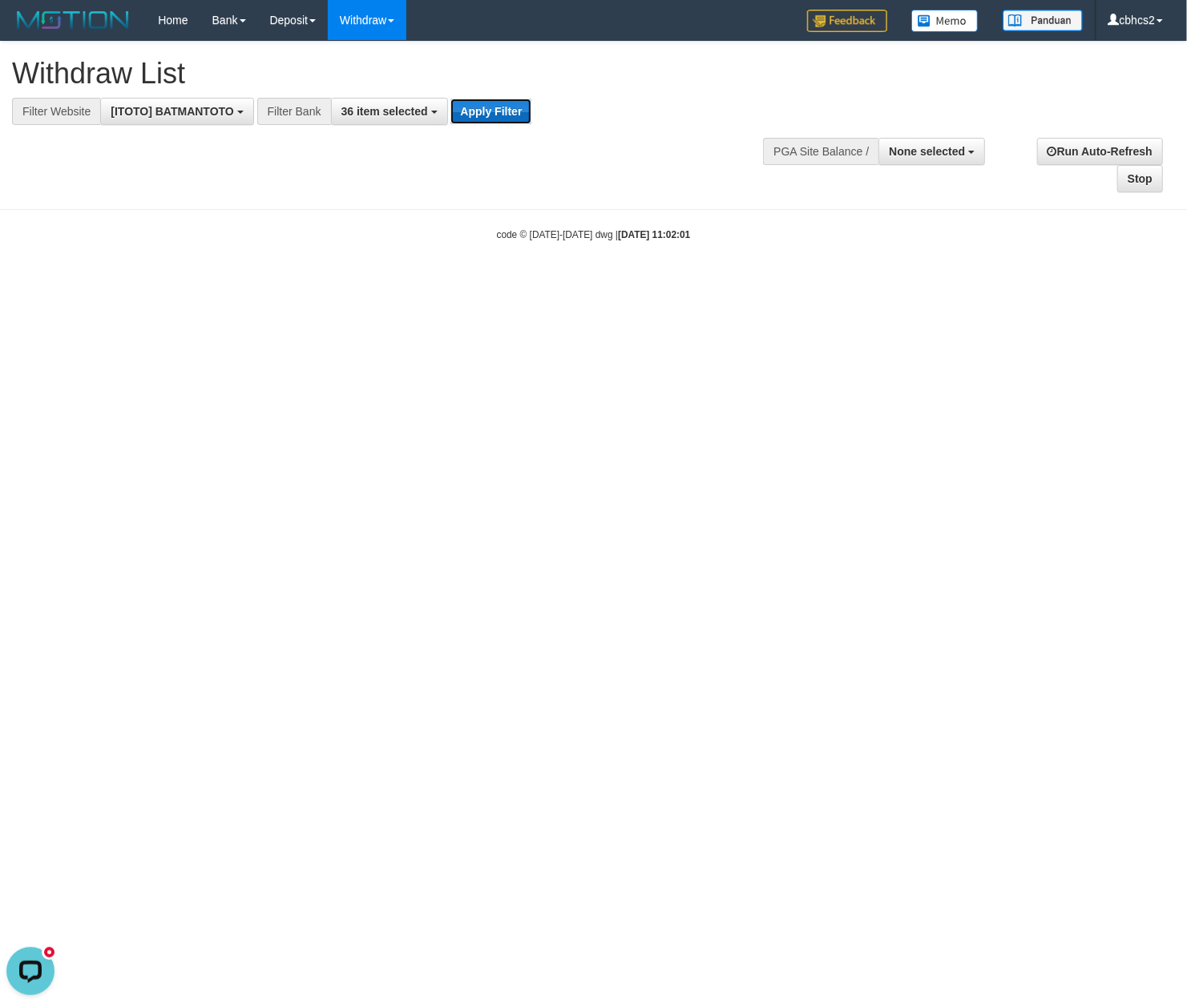
click at [501, 115] on button "Apply Filter" at bounding box center [491, 111] width 81 height 26
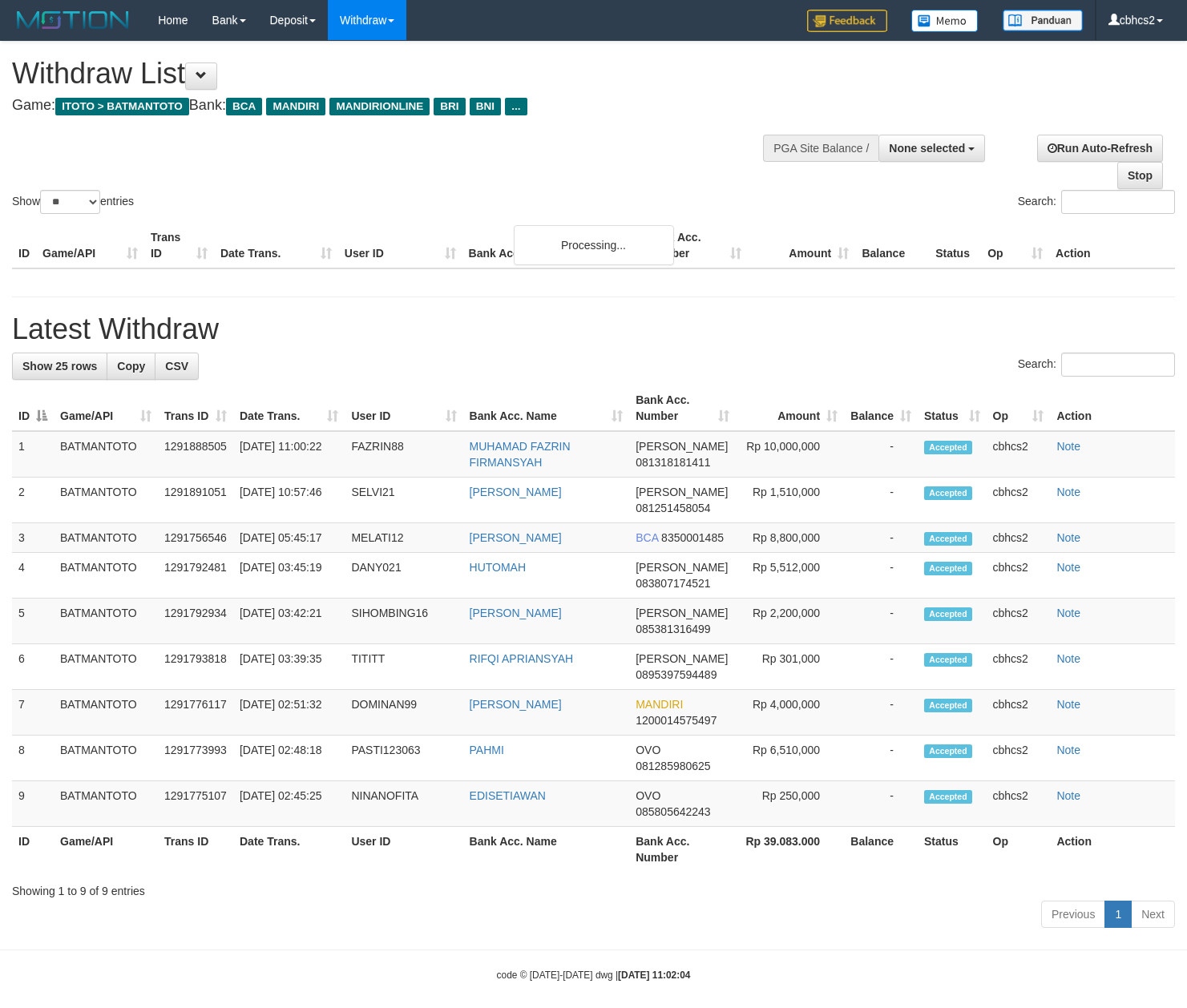
select select
select select "**"
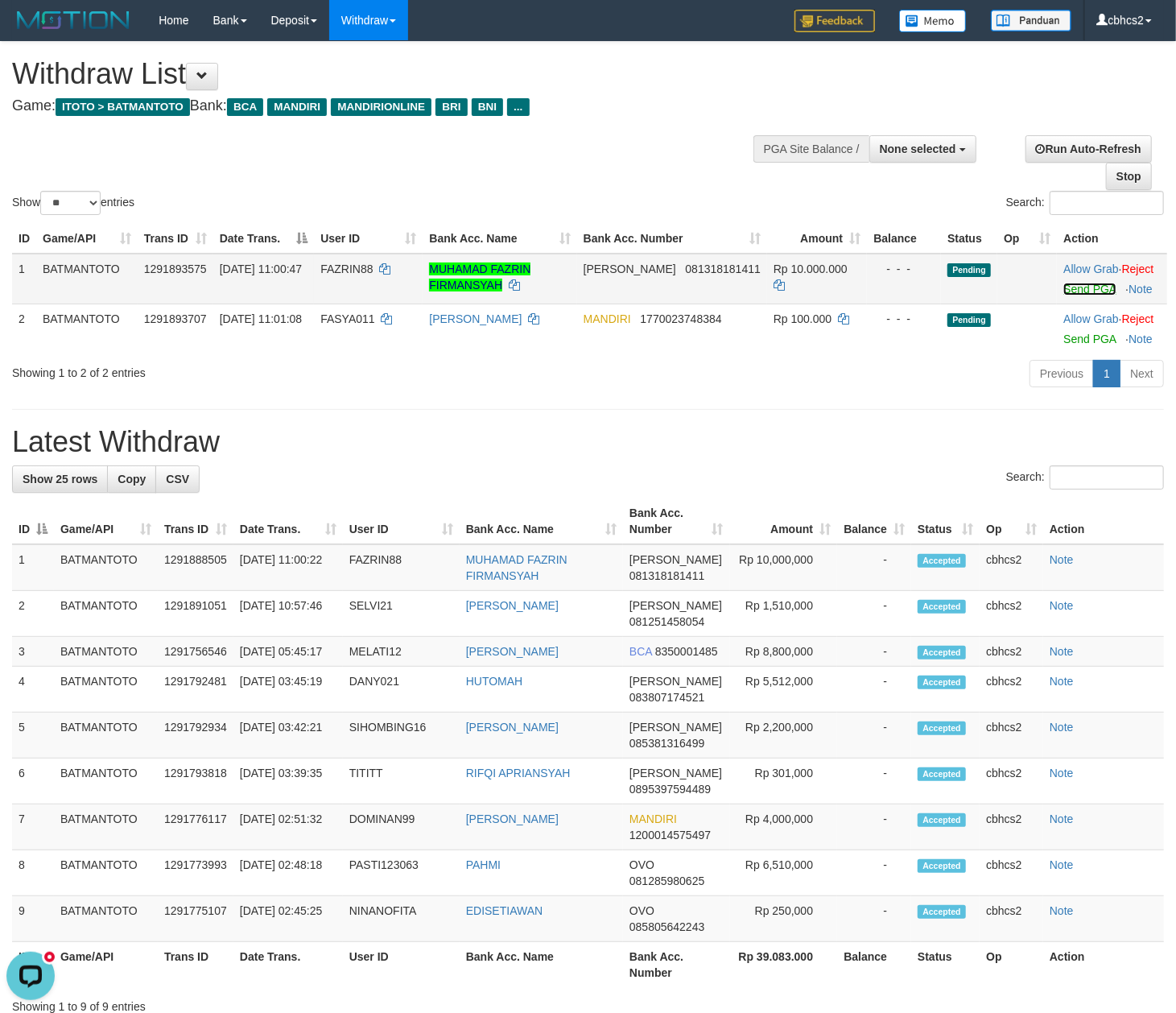
click at [1069, 295] on link "Send PGA" at bounding box center [1089, 289] width 53 height 13
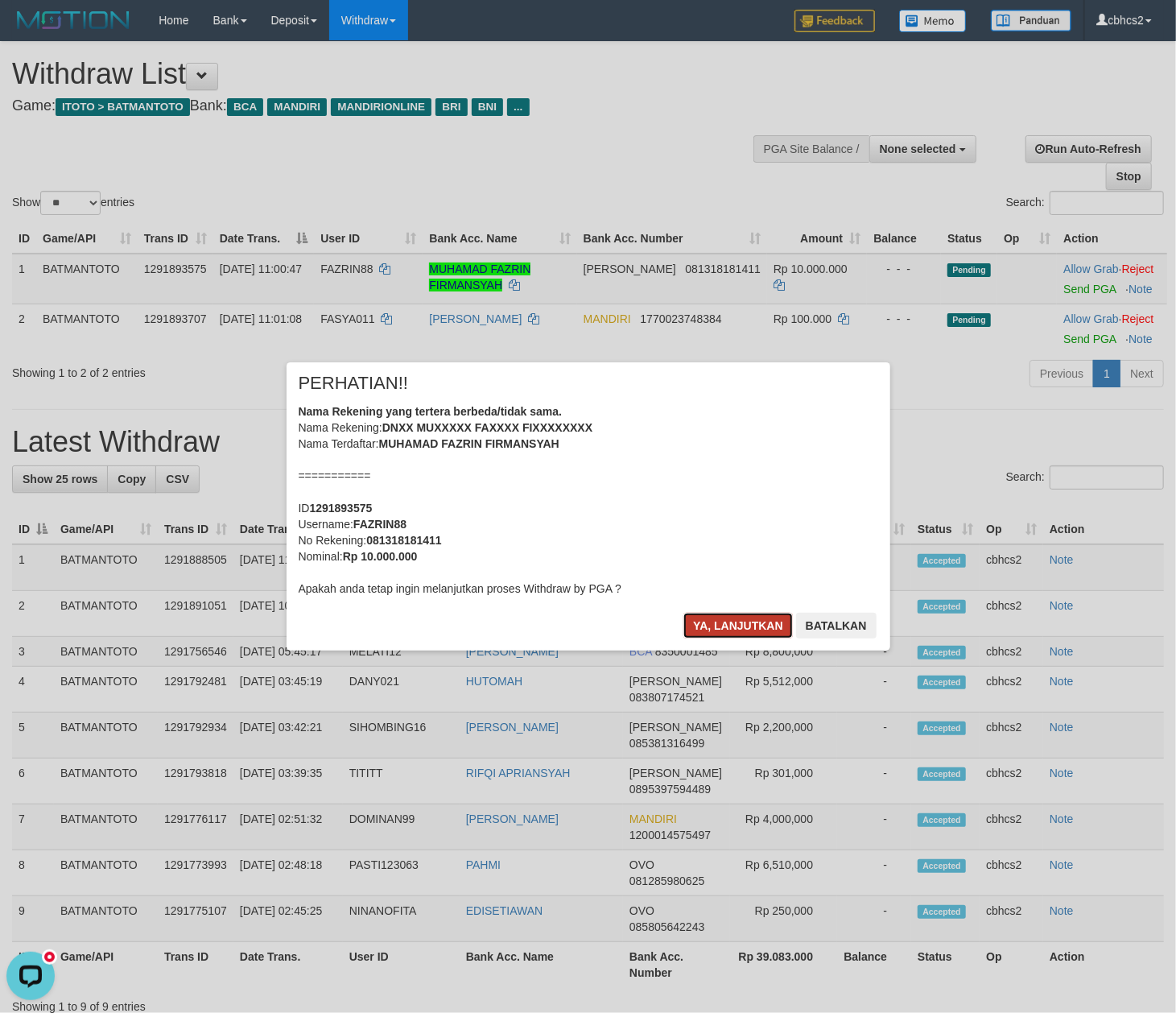
click at [716, 623] on button "Ya, lanjutkan" at bounding box center [737, 626] width 109 height 26
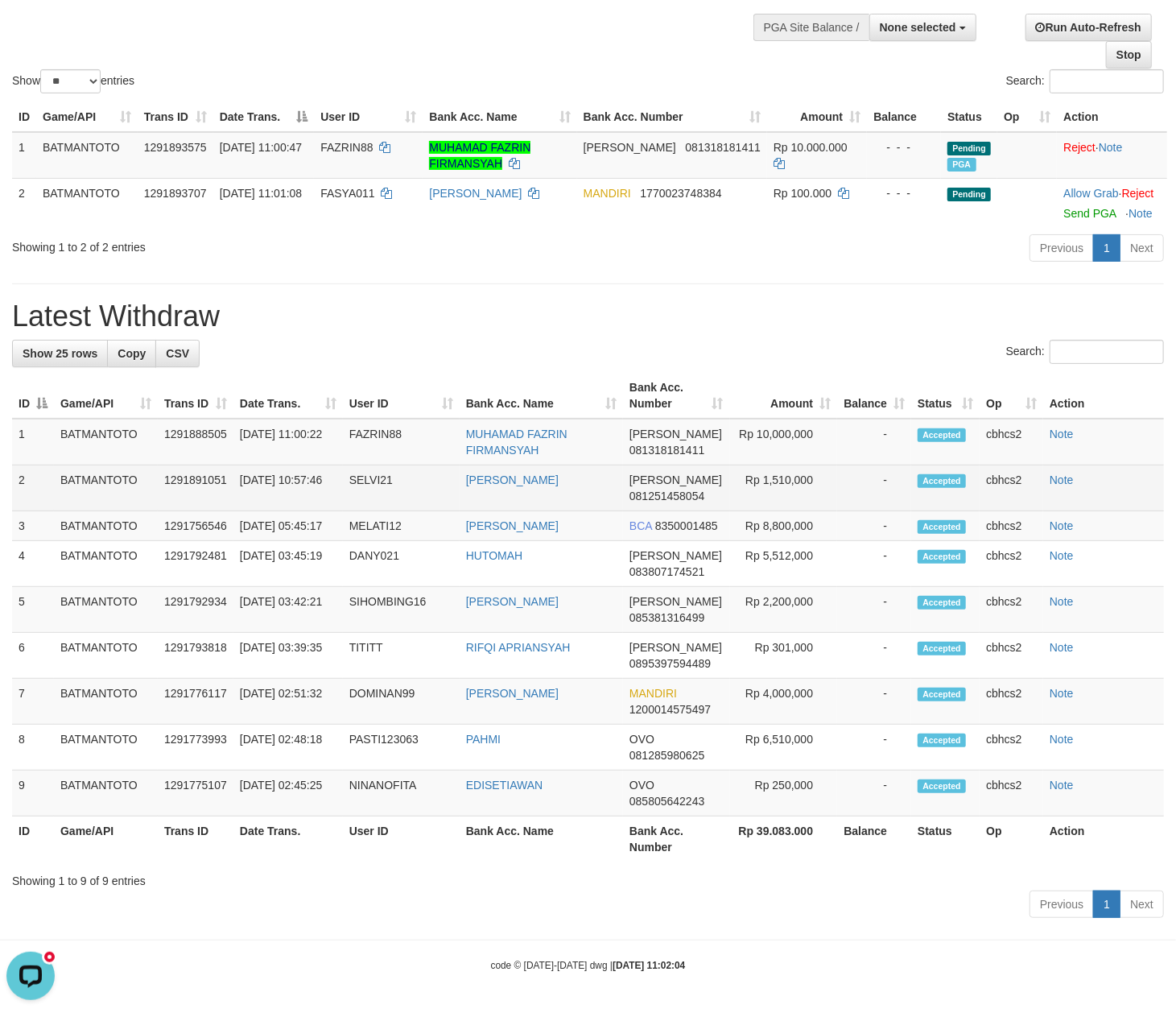
scroll to position [142, 0]
copy tr "SELVINA FEBRIAN"
copy tr "[PERSON_NAME]"
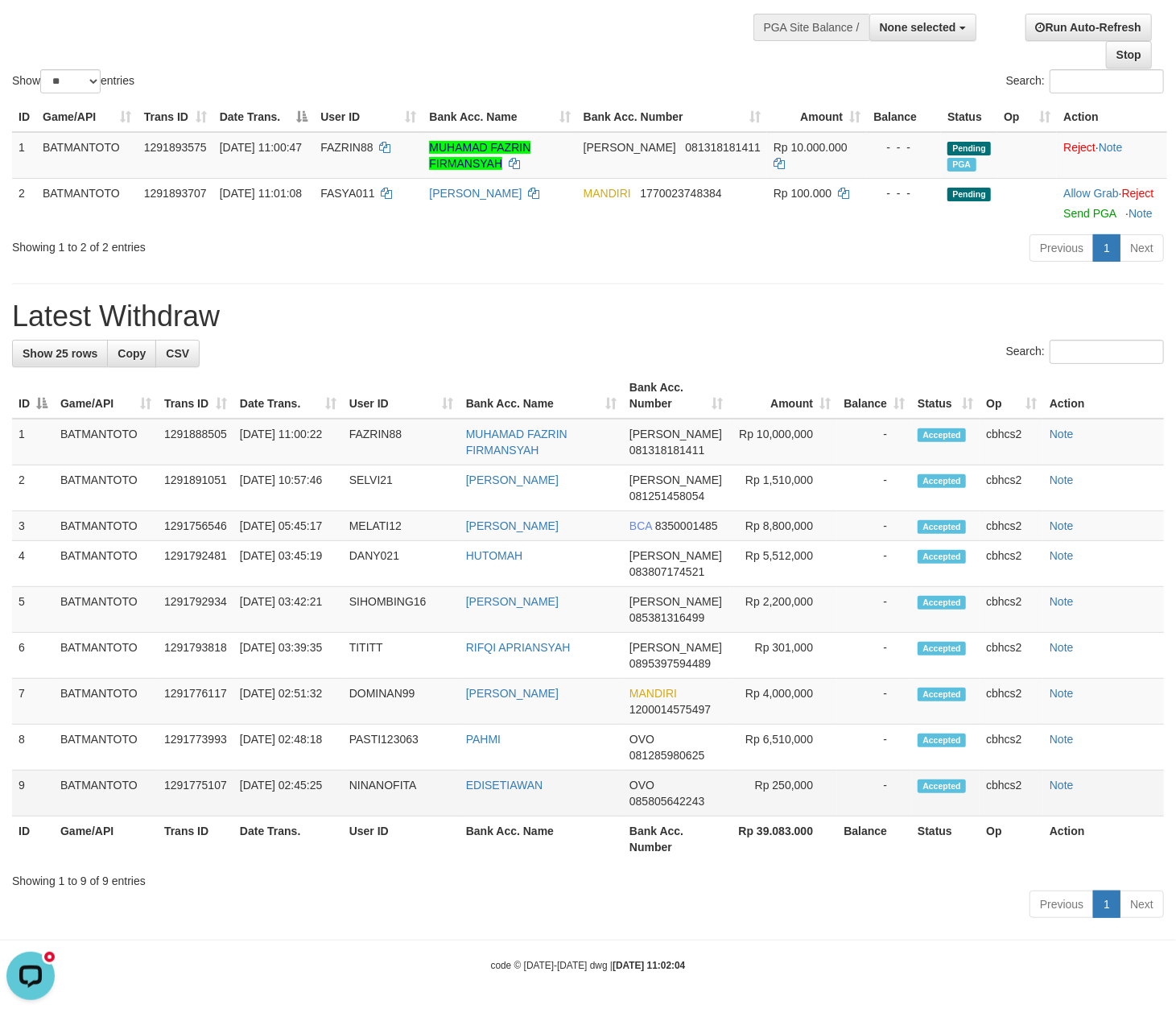
drag, startPoint x: 452, startPoint y: 476, endPoint x: 1162, endPoint y: 791, distance: 776.7
click at [571, 483] on tr "2 BATMANTOTO 1291891051 31/08/2025 10:57:46 SELVI21 SELVINA FEBRIANI DANA 08125…" at bounding box center [588, 488] width 1152 height 46
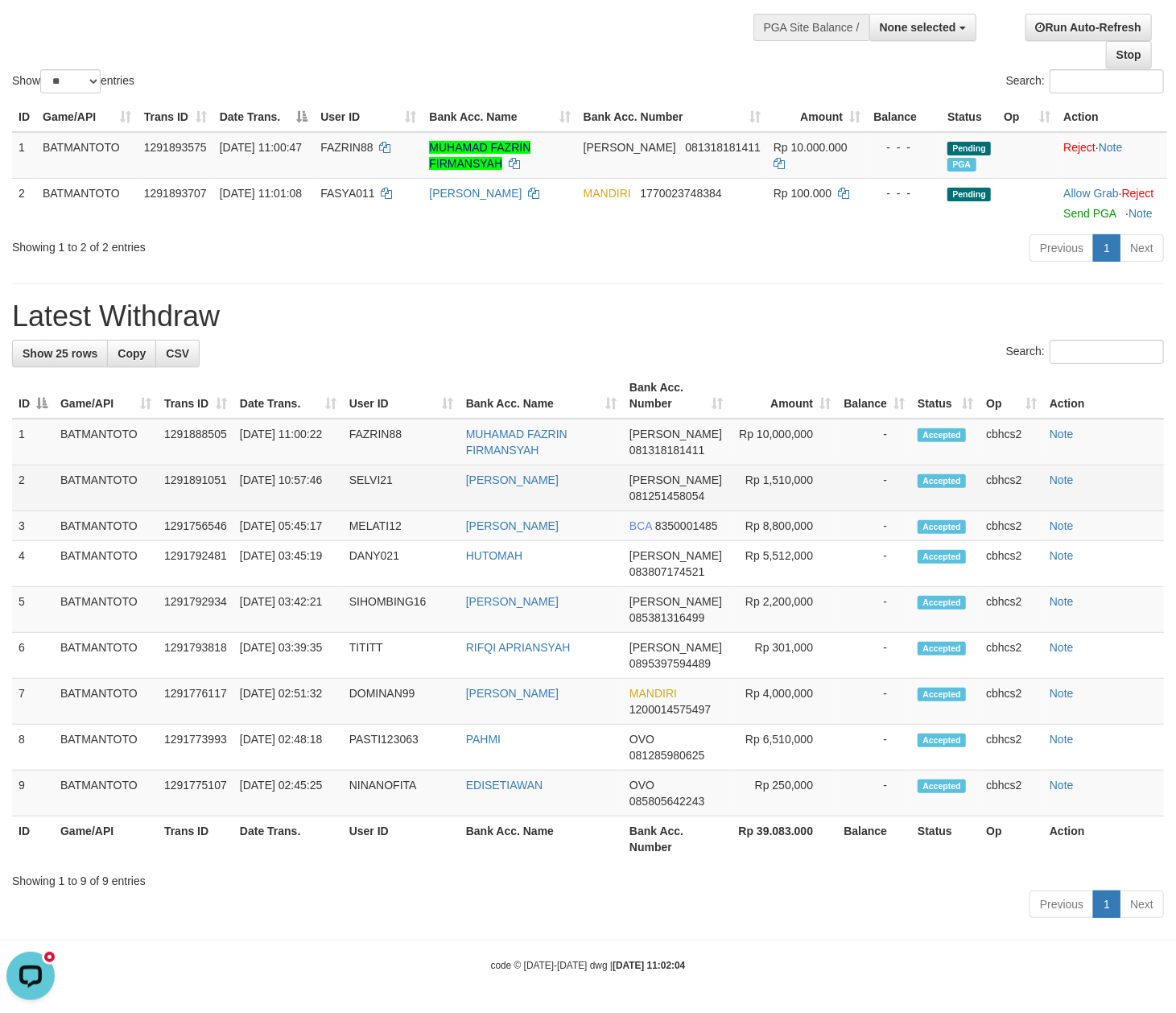
click at [380, 473] on td "SELVI21" at bounding box center [401, 488] width 116 height 46
click at [381, 471] on td "SELVI21" at bounding box center [401, 488] width 116 height 46
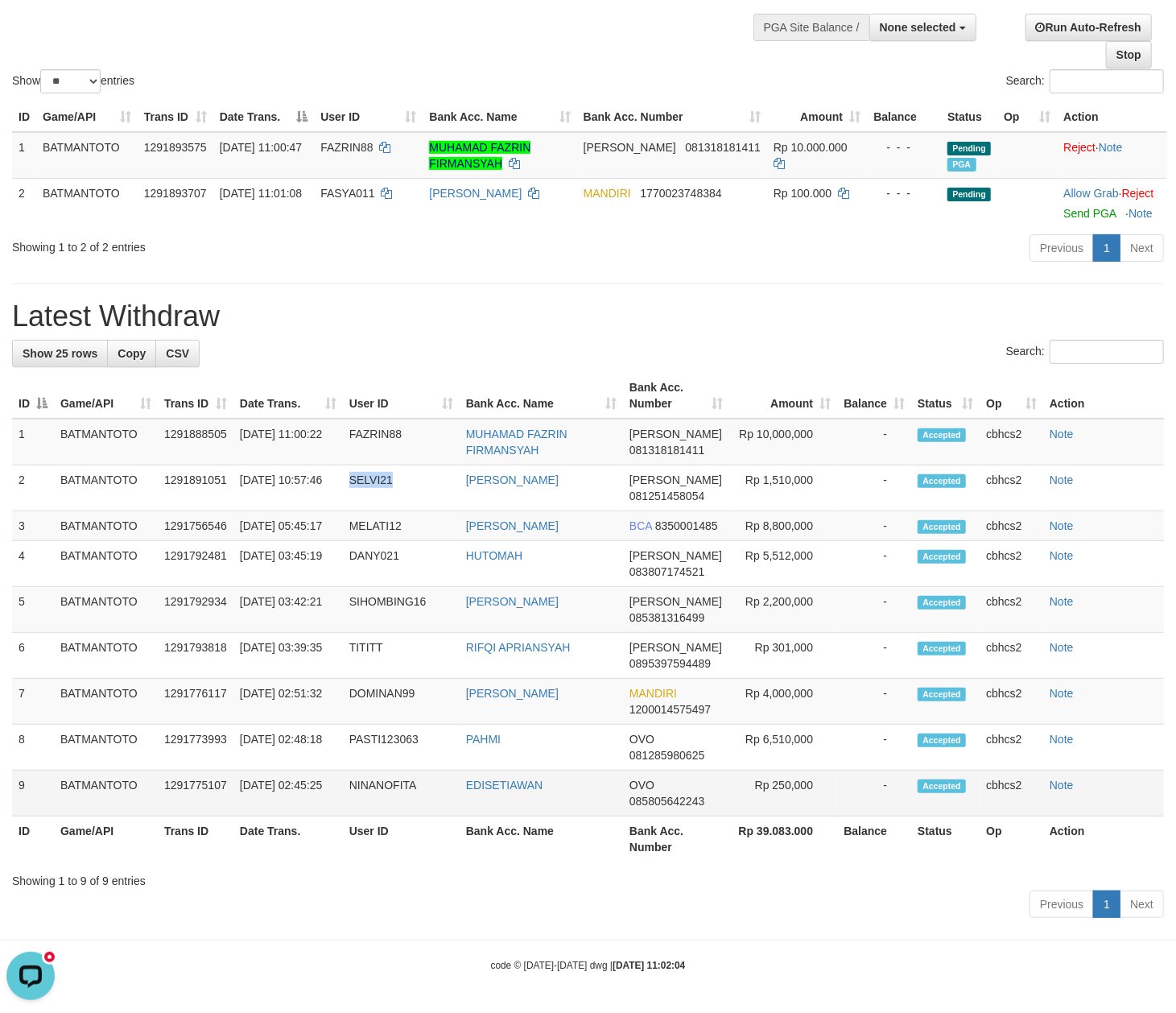
copy td "SELVI21"
copy link "MUHAMAD FAZRIN FIRMANSYAH"
drag, startPoint x: 464, startPoint y: 423, endPoint x: 604, endPoint y: 491, distance: 155.6
click at [567, 449] on td "MUHAMAD FAZRIN FIRMANSYAH" at bounding box center [542, 442] width 163 height 47
click at [359, 435] on td "FAZRIN88" at bounding box center [401, 442] width 116 height 47
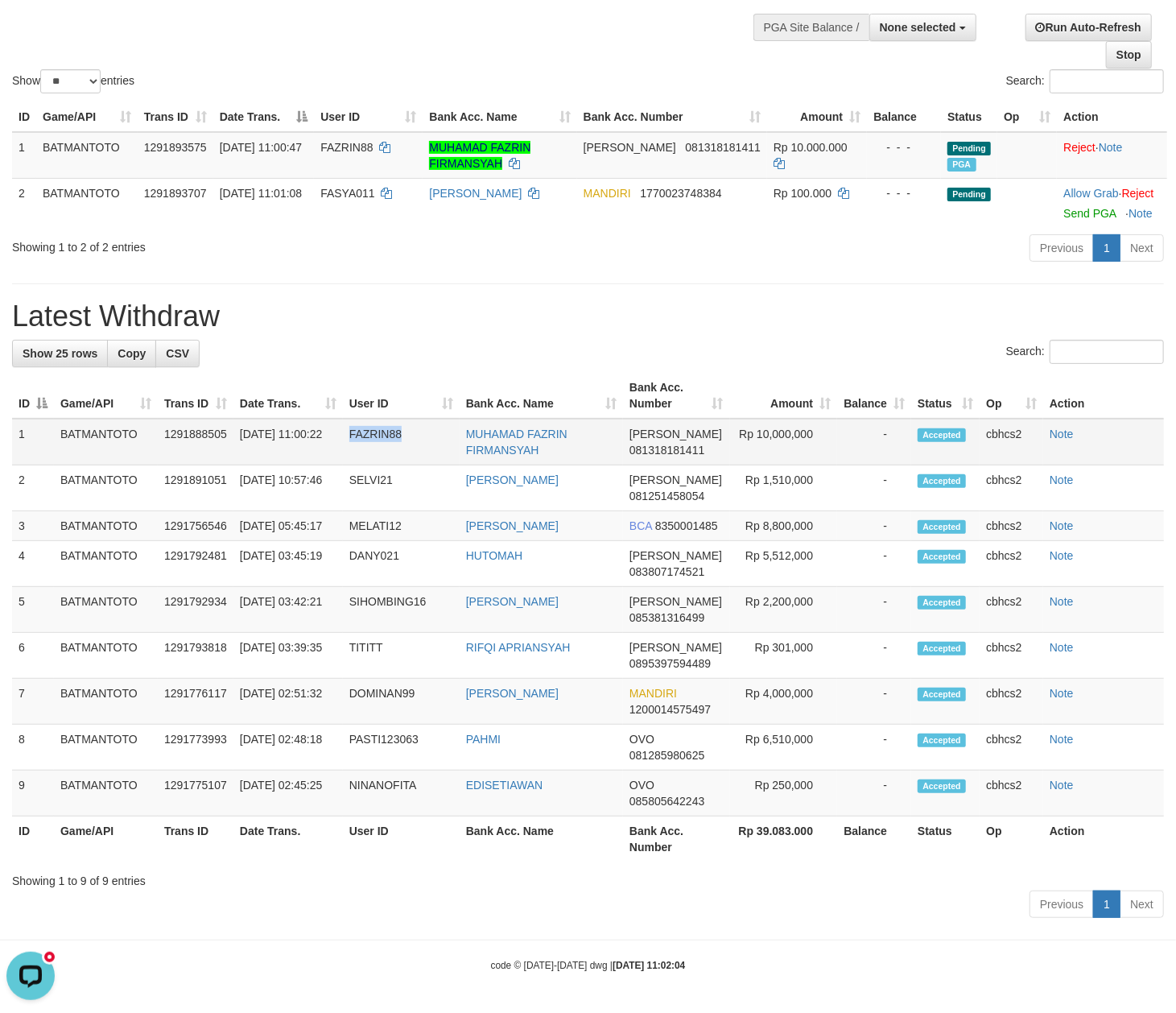
copy td "FAZRIN88"
click at [359, 435] on td "FAZRIN88" at bounding box center [401, 442] width 116 height 47
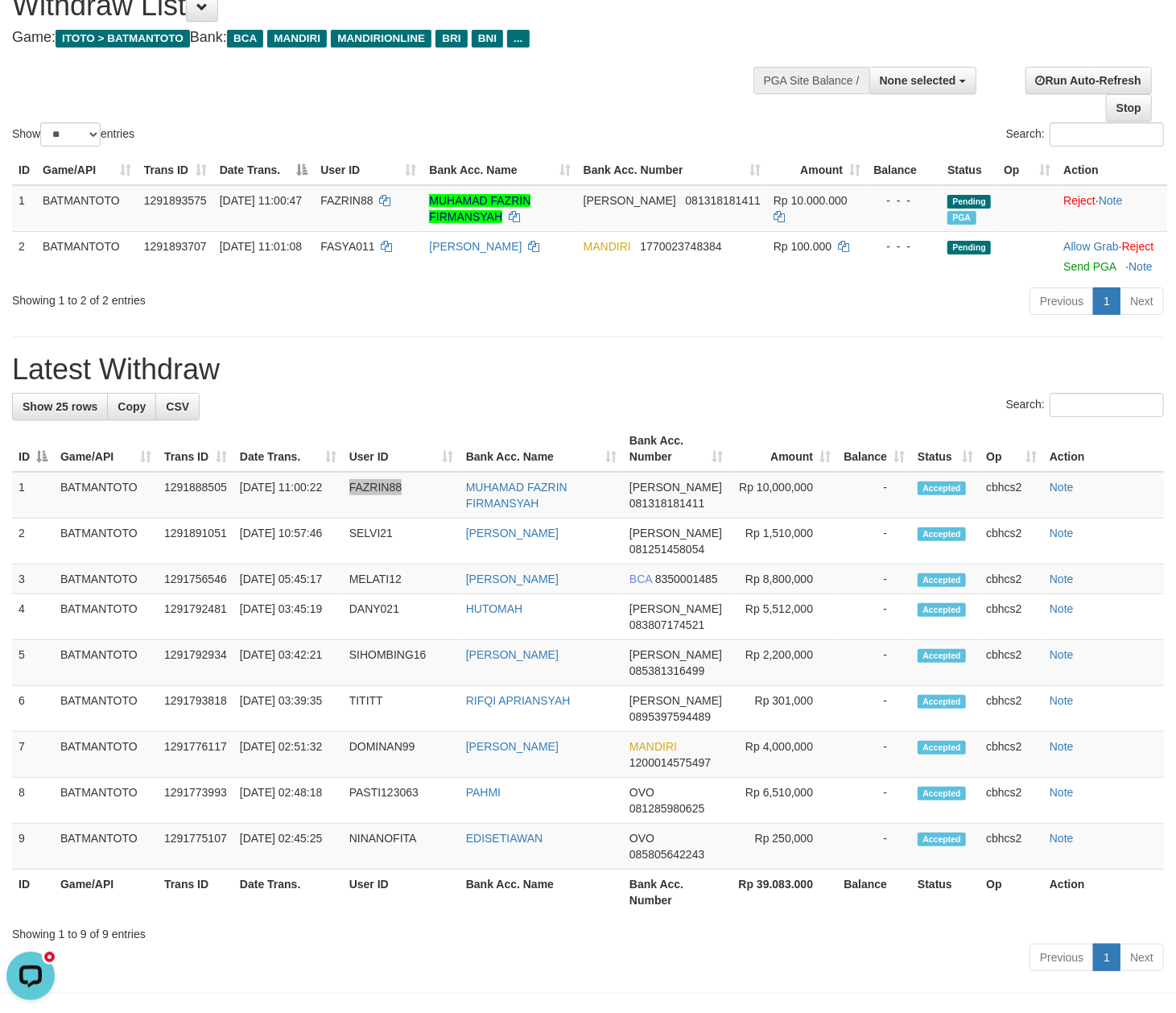
scroll to position [0, 0]
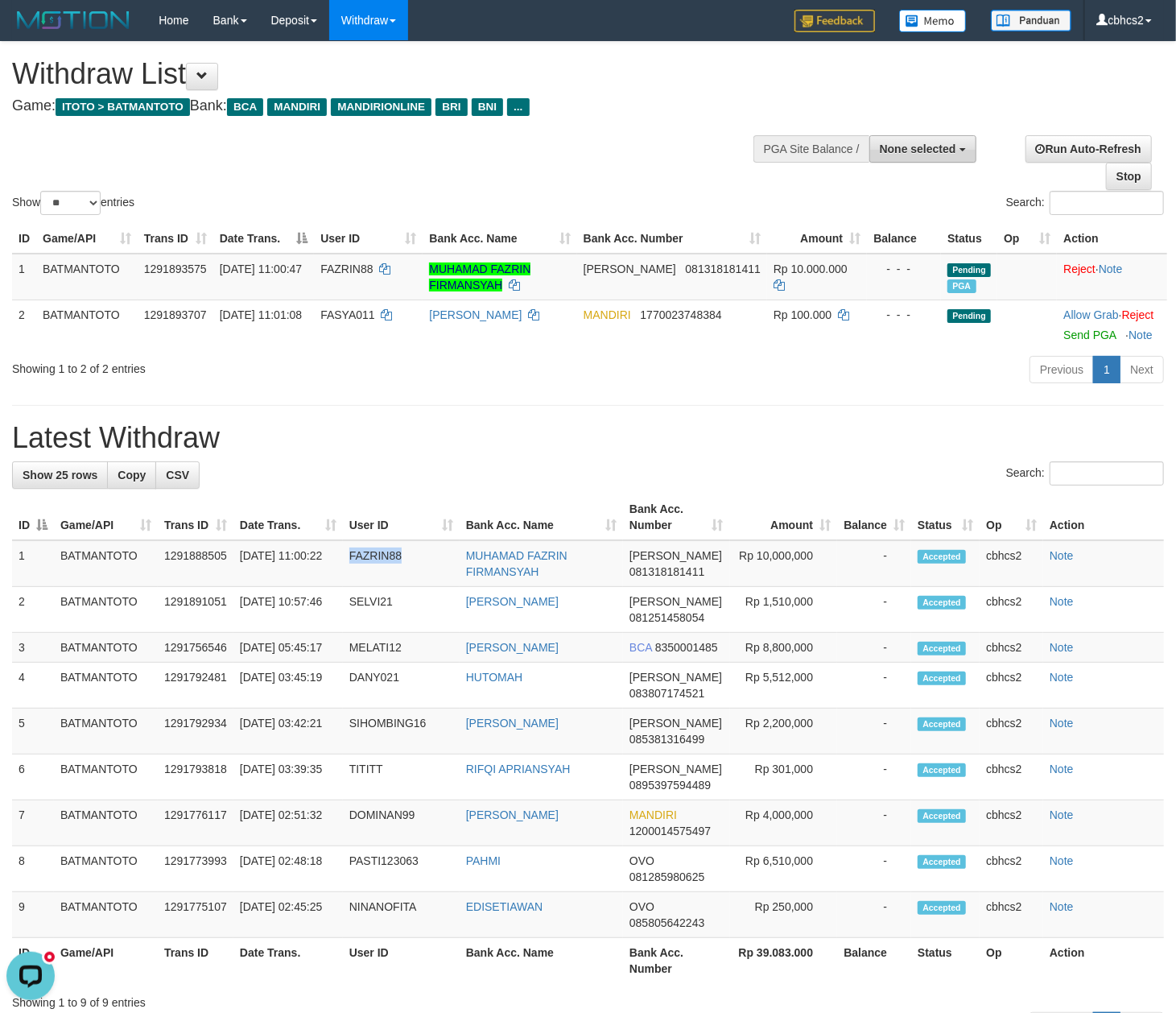
click at [938, 152] on span "None selected" at bounding box center [917, 149] width 77 height 13
click at [893, 226] on label "[ITOTO] BATMANTOTO" at bounding box center [891, 230] width 169 height 21
select select "****"
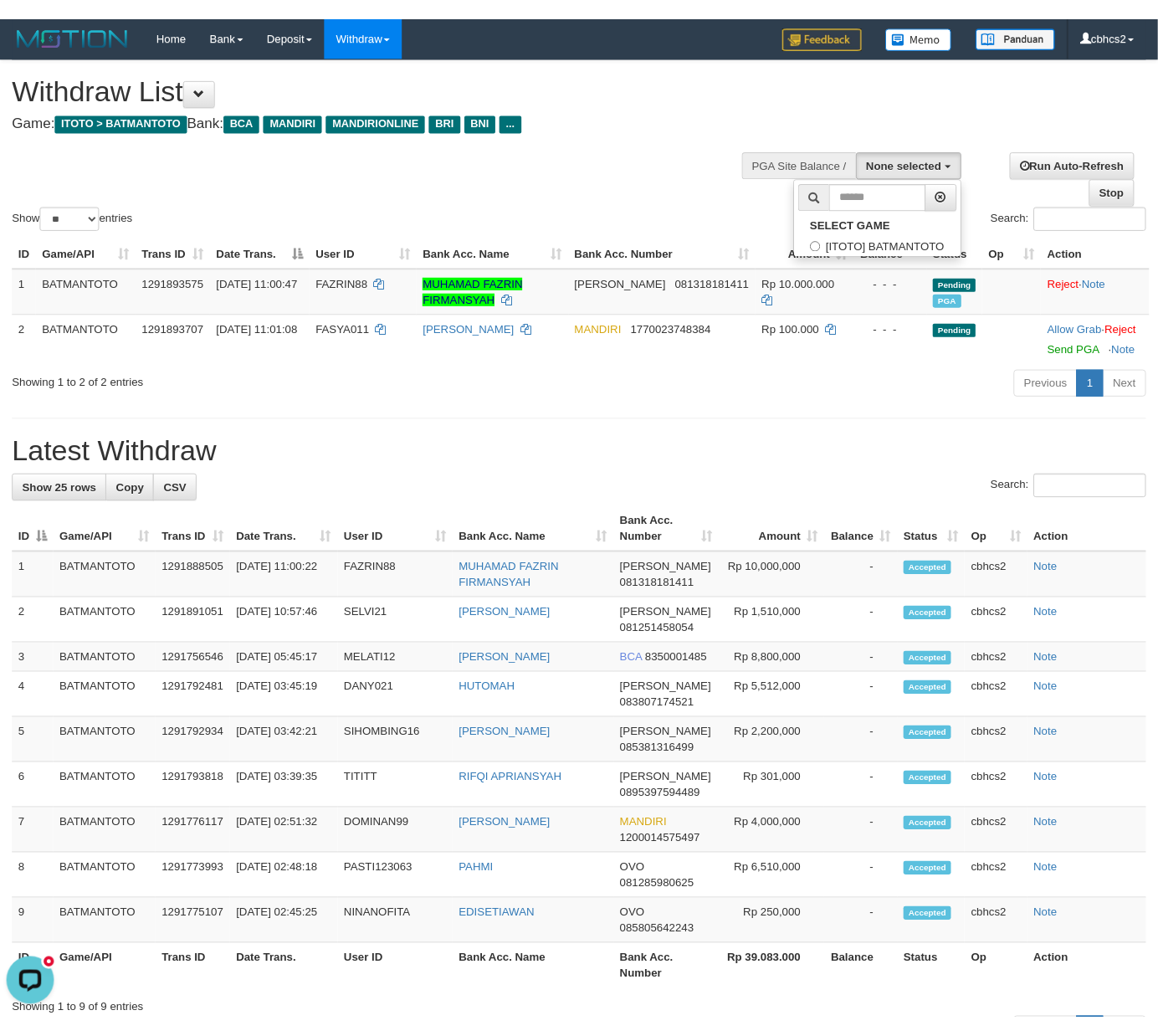
scroll to position [14, 0]
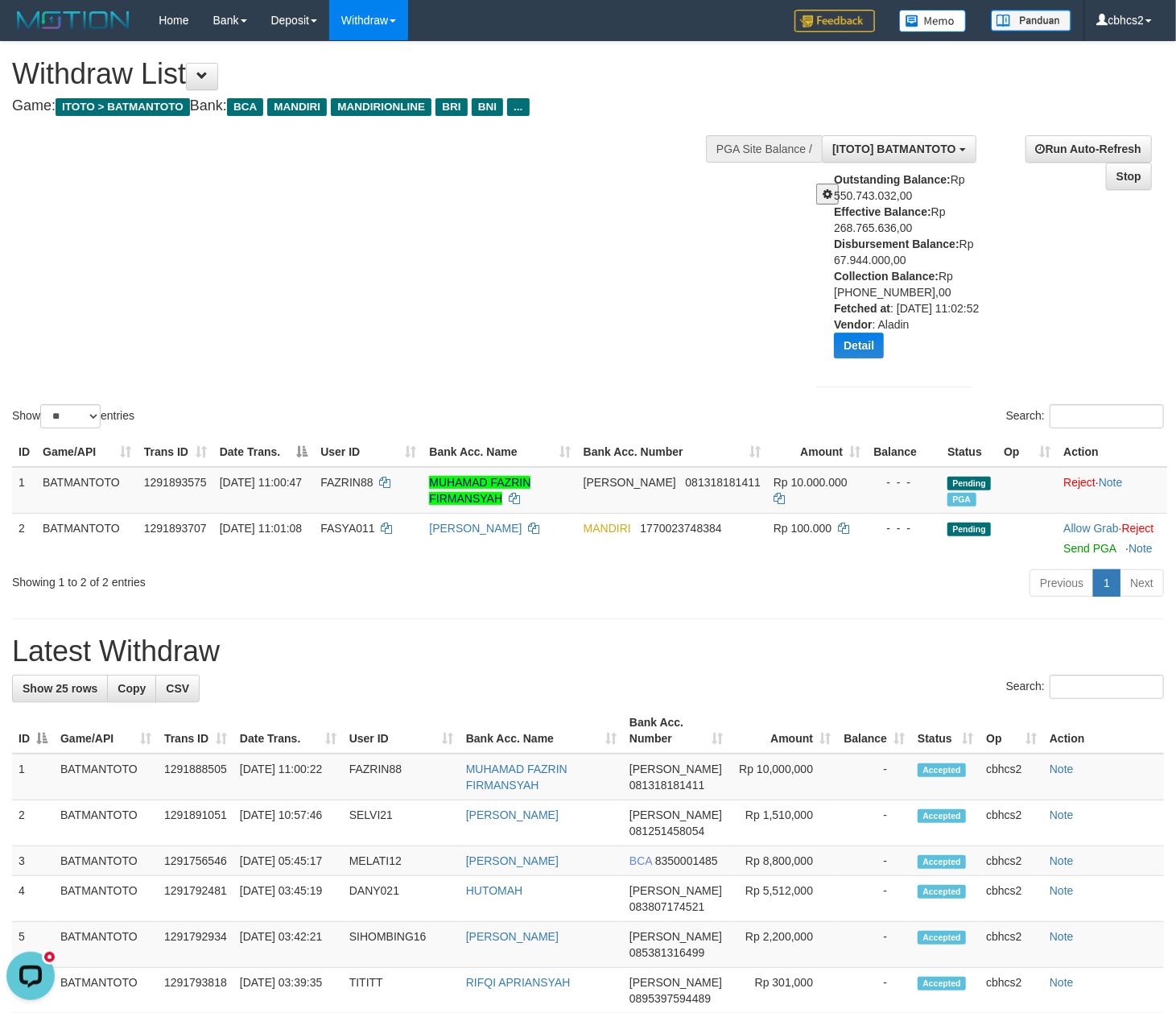
click at [863, 263] on div "Outstanding Balance: Rp 550.743.032,00 Effective Balance: Rp 268.765.636,00 Dis…" at bounding box center [908, 271] width 150 height 199
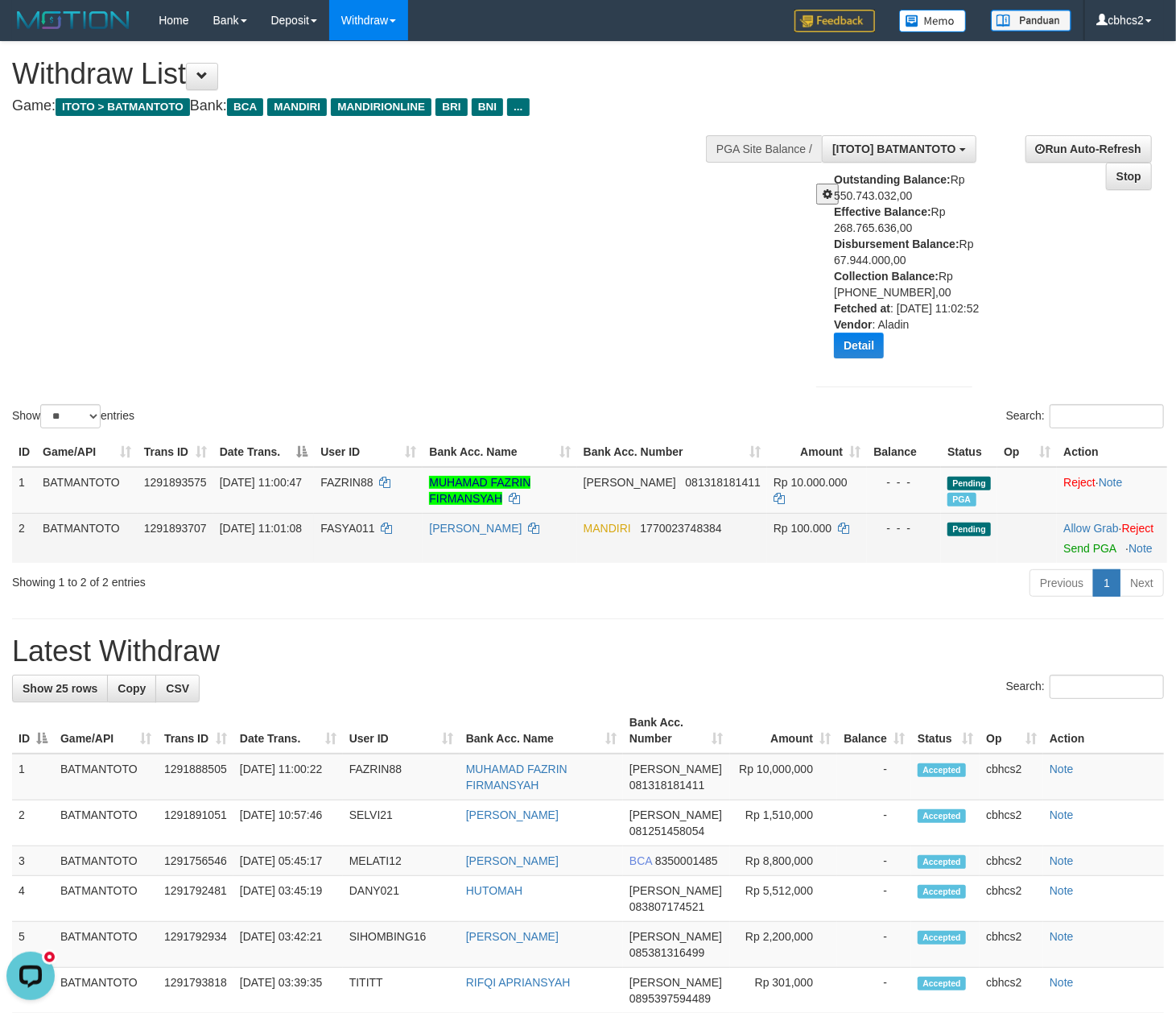
copy div "67.944.000,00"
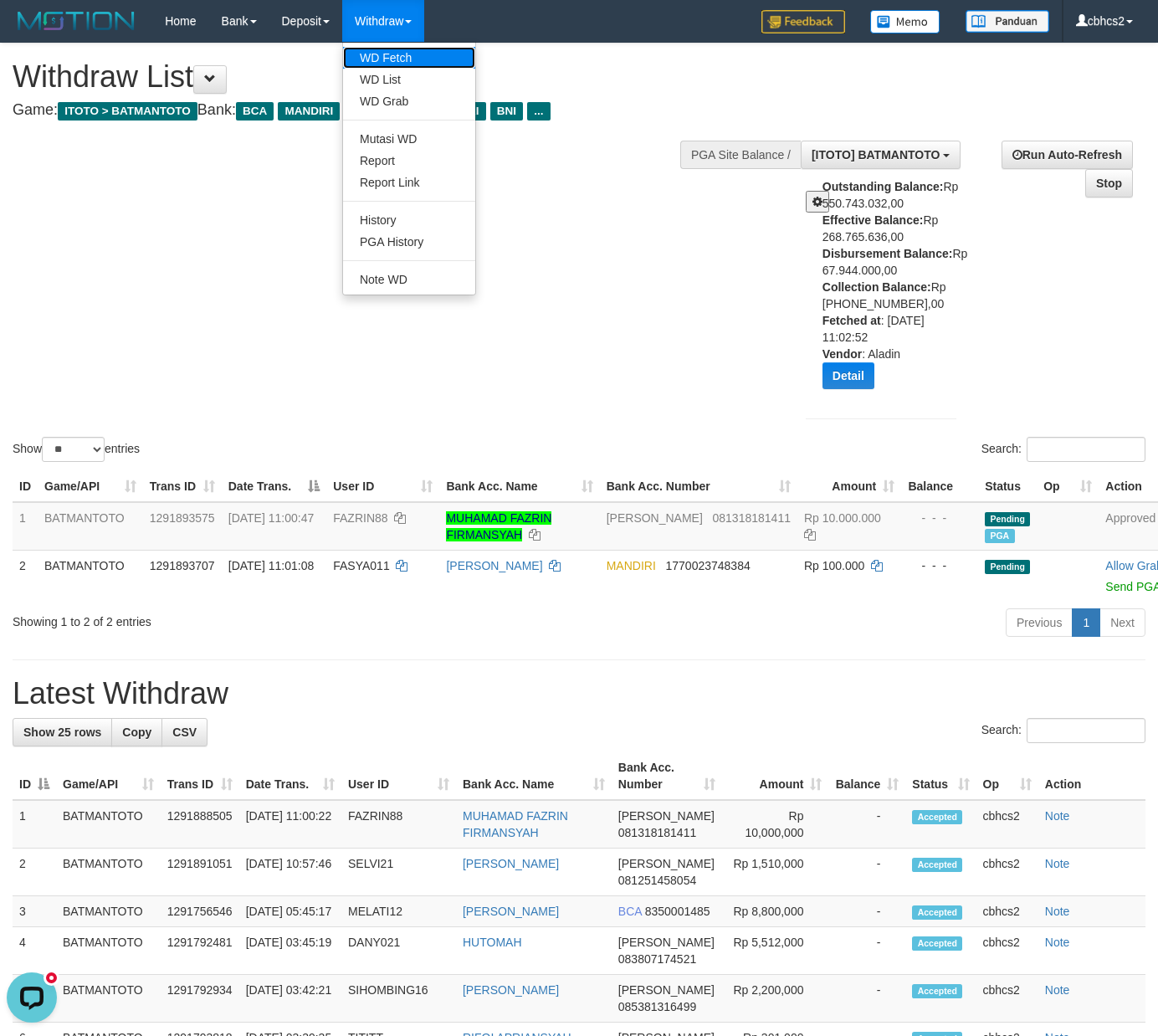
click at [407, 64] on link "WD Fetch" at bounding box center [408, 58] width 132 height 22
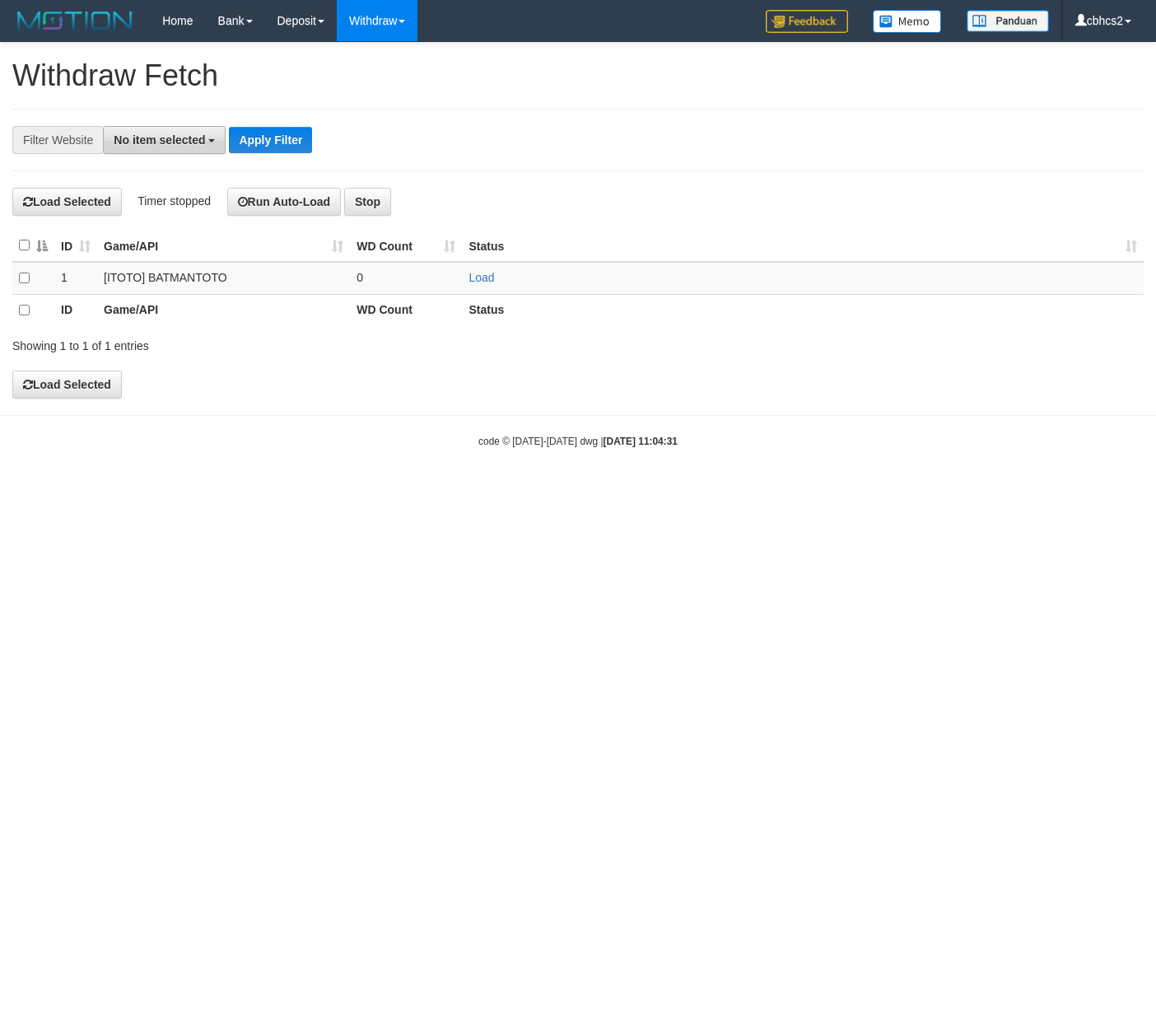
click at [145, 140] on span "No item selected" at bounding box center [159, 140] width 92 height 13
click at [156, 211] on label "SELECT ALL" at bounding box center [158, 203] width 110 height 23
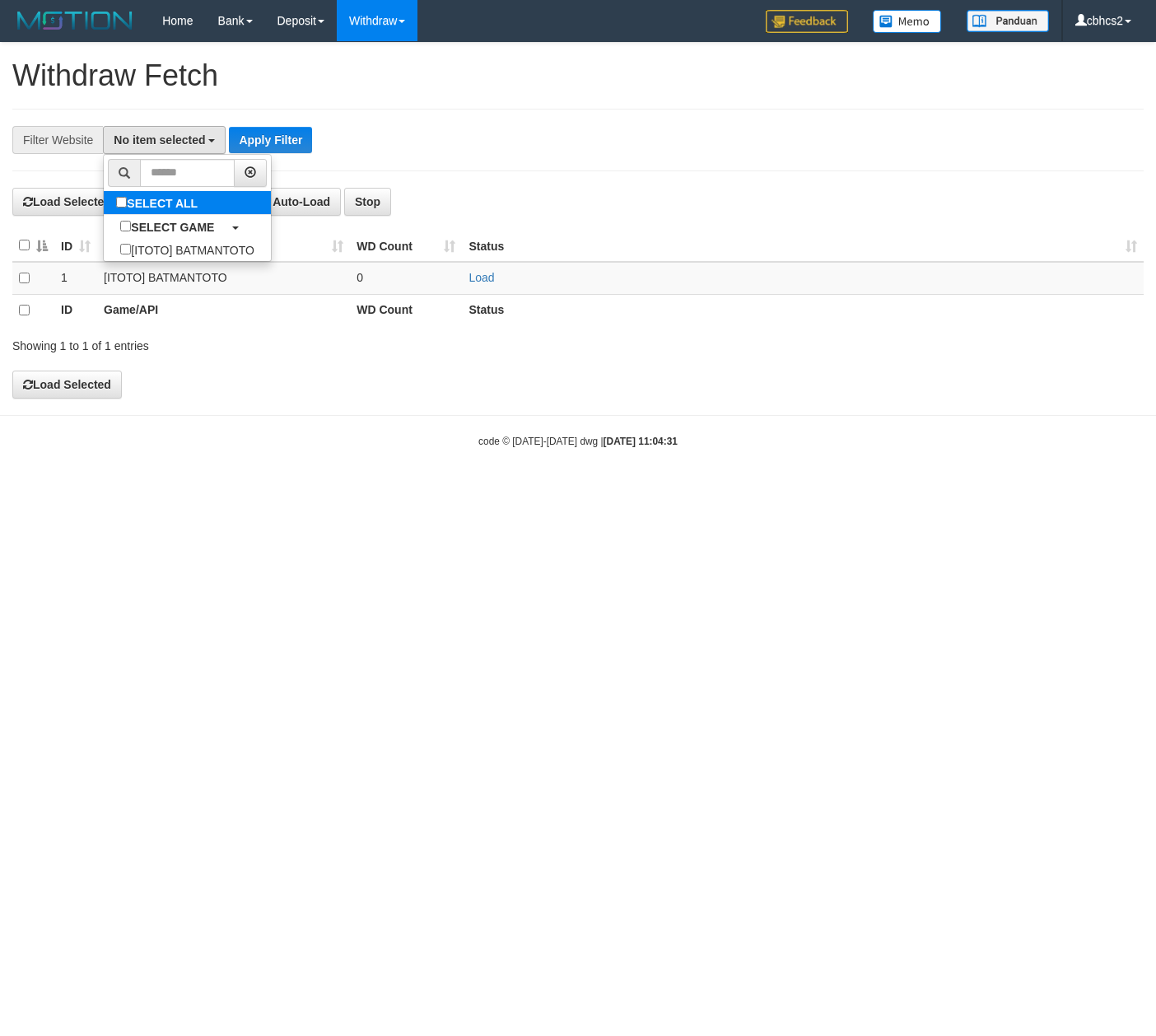
select select "****"
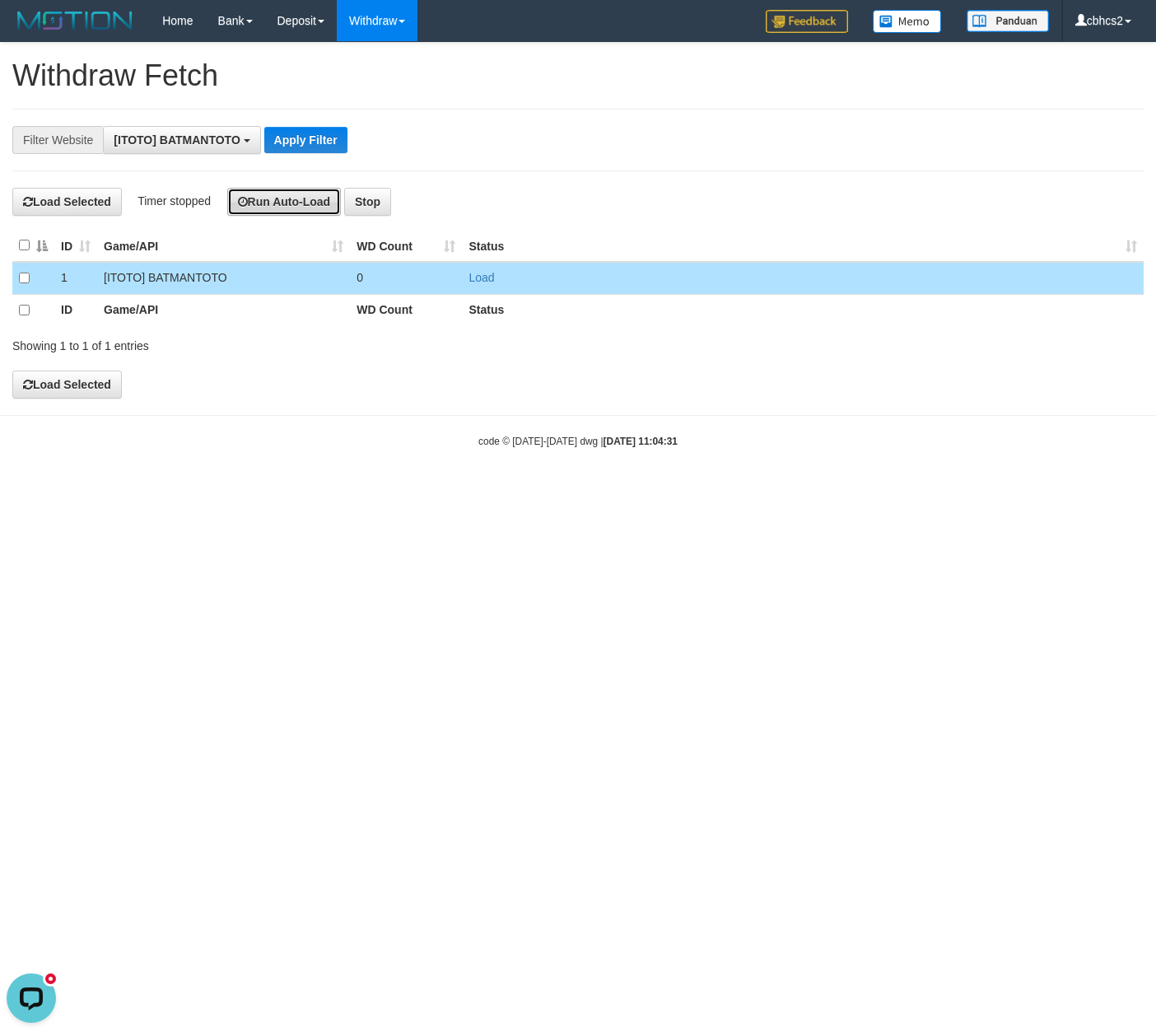
click at [284, 204] on button "Run Auto-Load" at bounding box center [284, 202] width 114 height 28
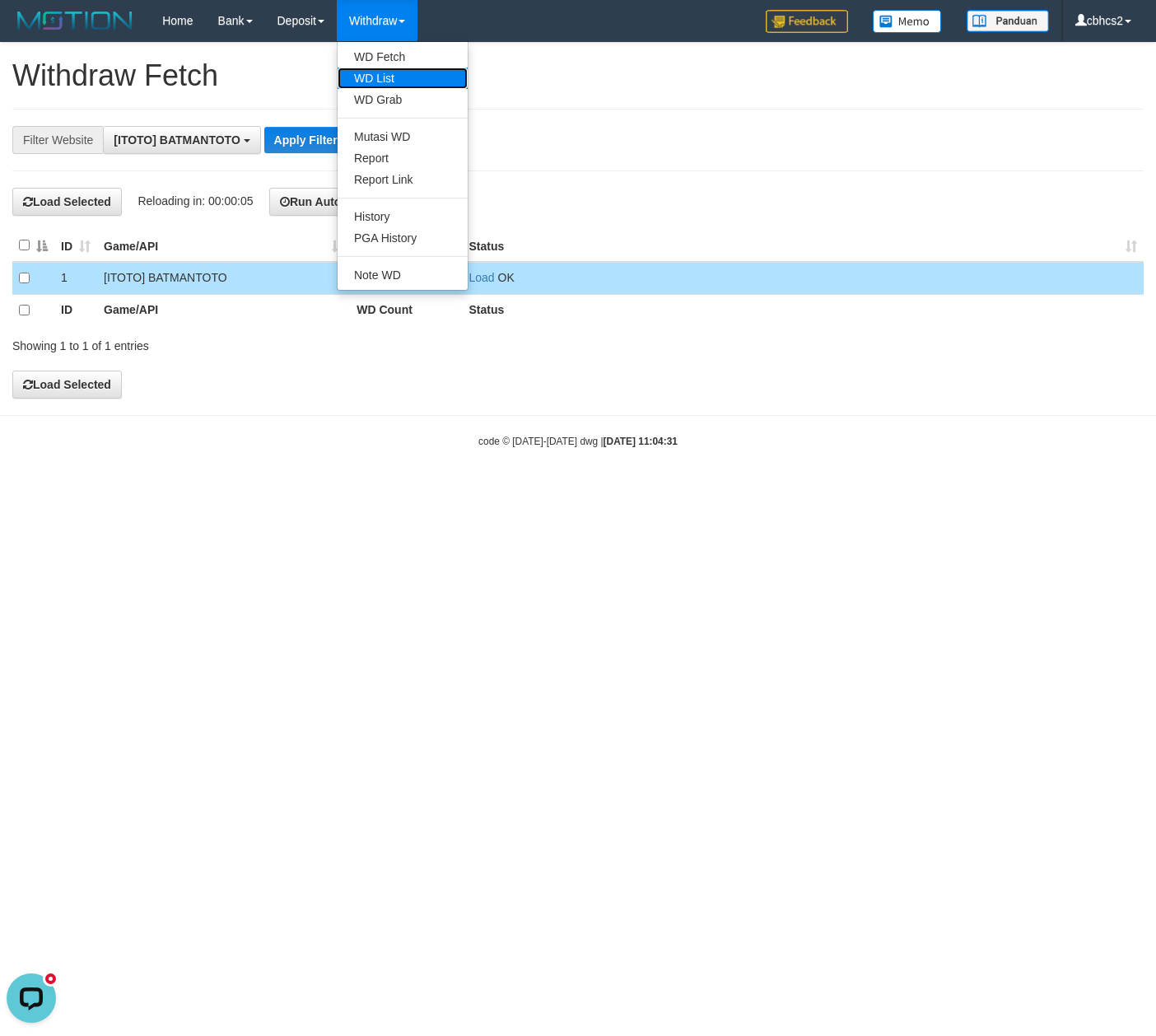
click at [373, 73] on link "WD List" at bounding box center [402, 79] width 130 height 21
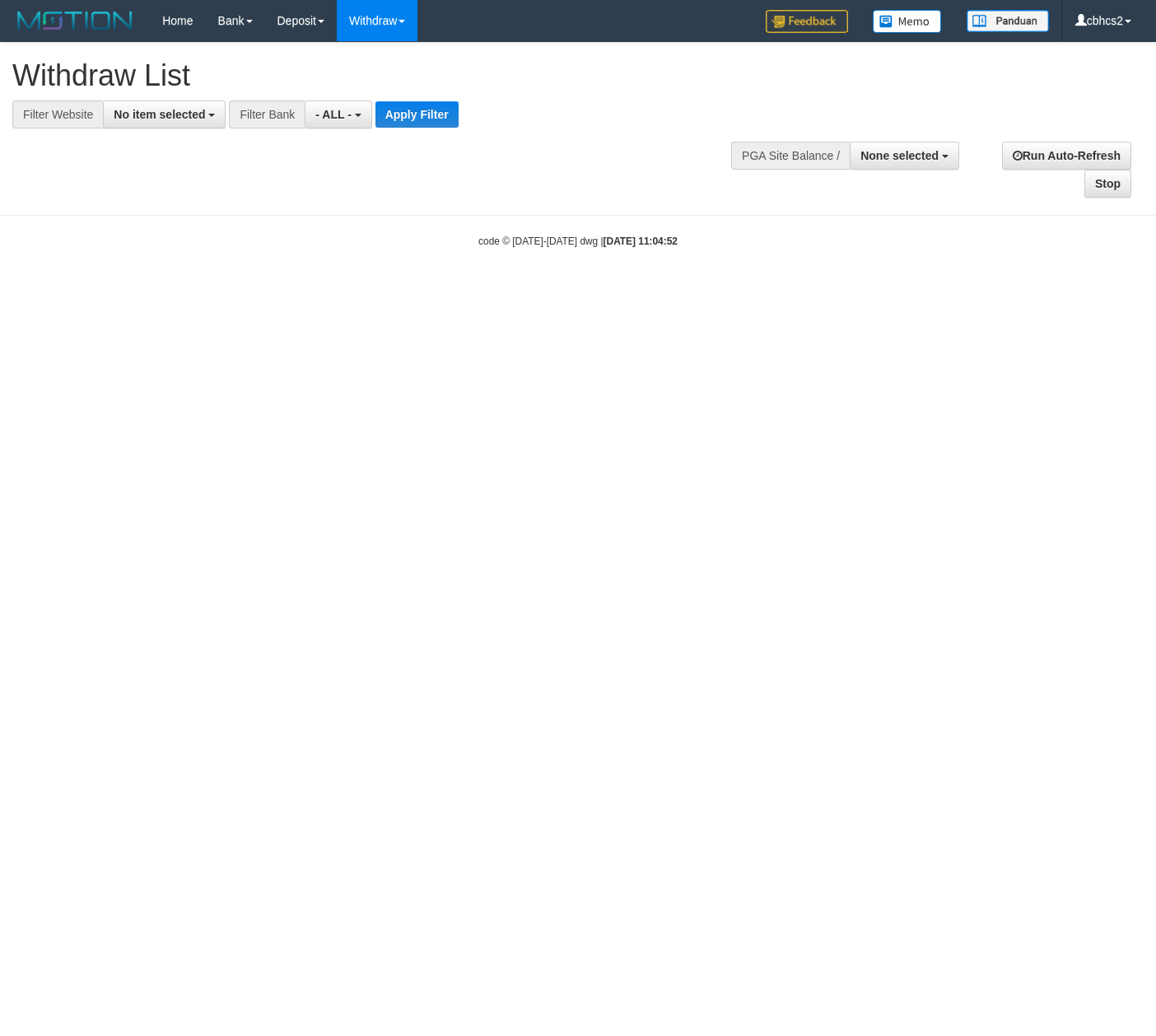
select select
click at [196, 123] on button "No item selected" at bounding box center [164, 114] width 122 height 28
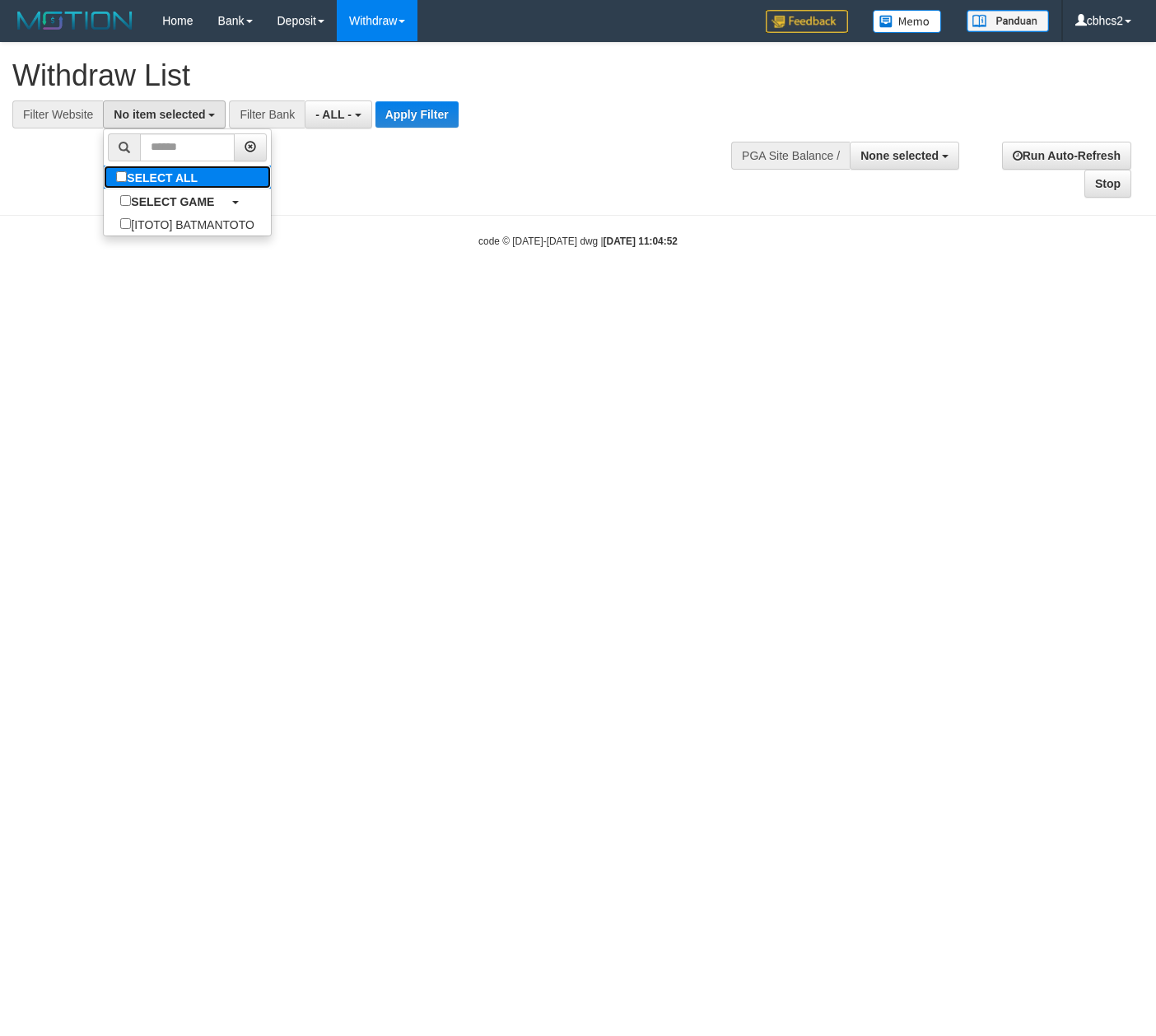
click at [168, 172] on label "SELECT ALL" at bounding box center [158, 177] width 110 height 23
select select "****"
click at [357, 120] on span "- ALL -" at bounding box center [369, 114] width 36 height 13
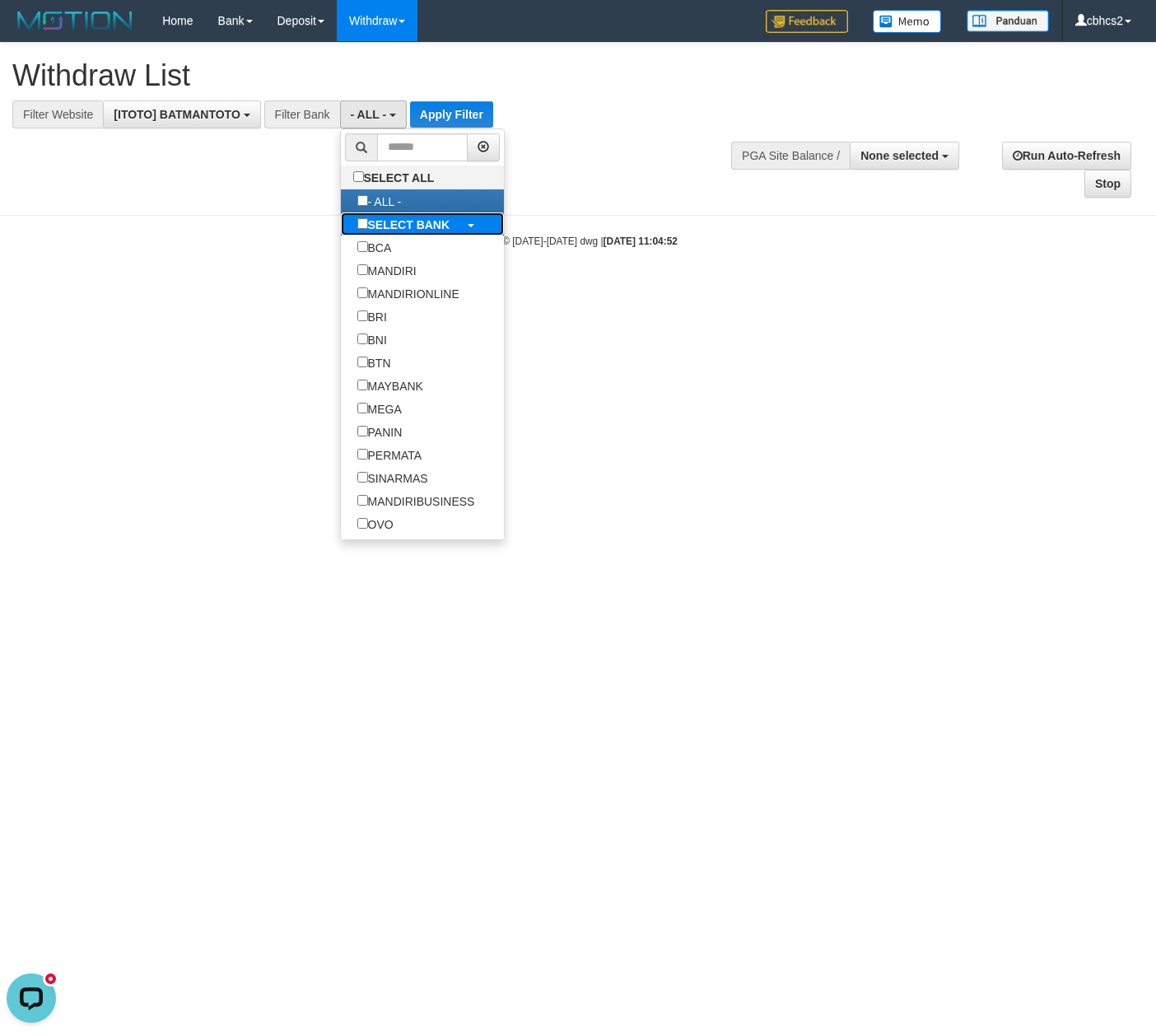
scroll to position [0, 0]
click at [369, 222] on b "SELECT BANK" at bounding box center [409, 225] width 83 height 13
select select "***"
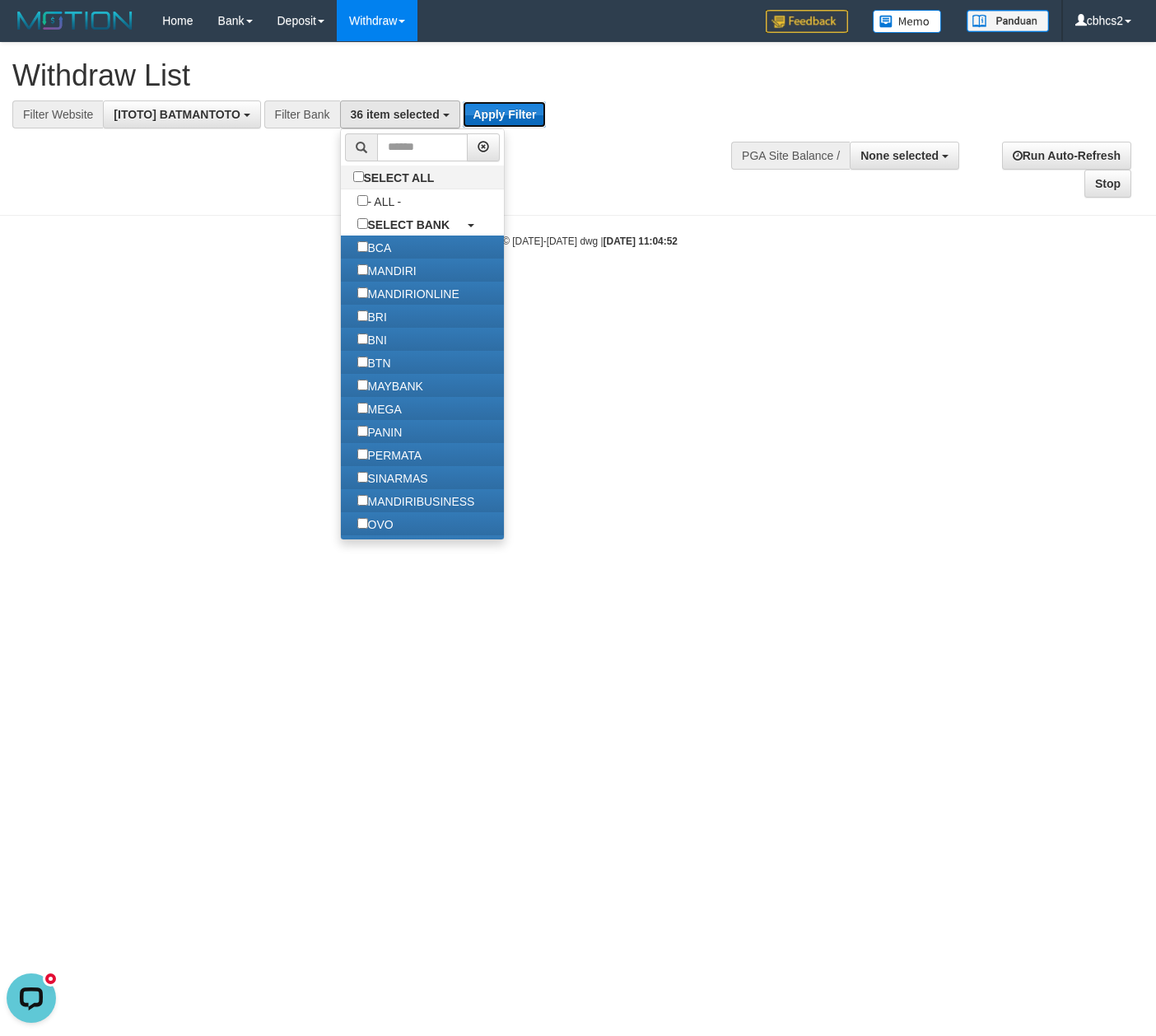
click at [488, 115] on button "Apply Filter" at bounding box center [504, 114] width 84 height 26
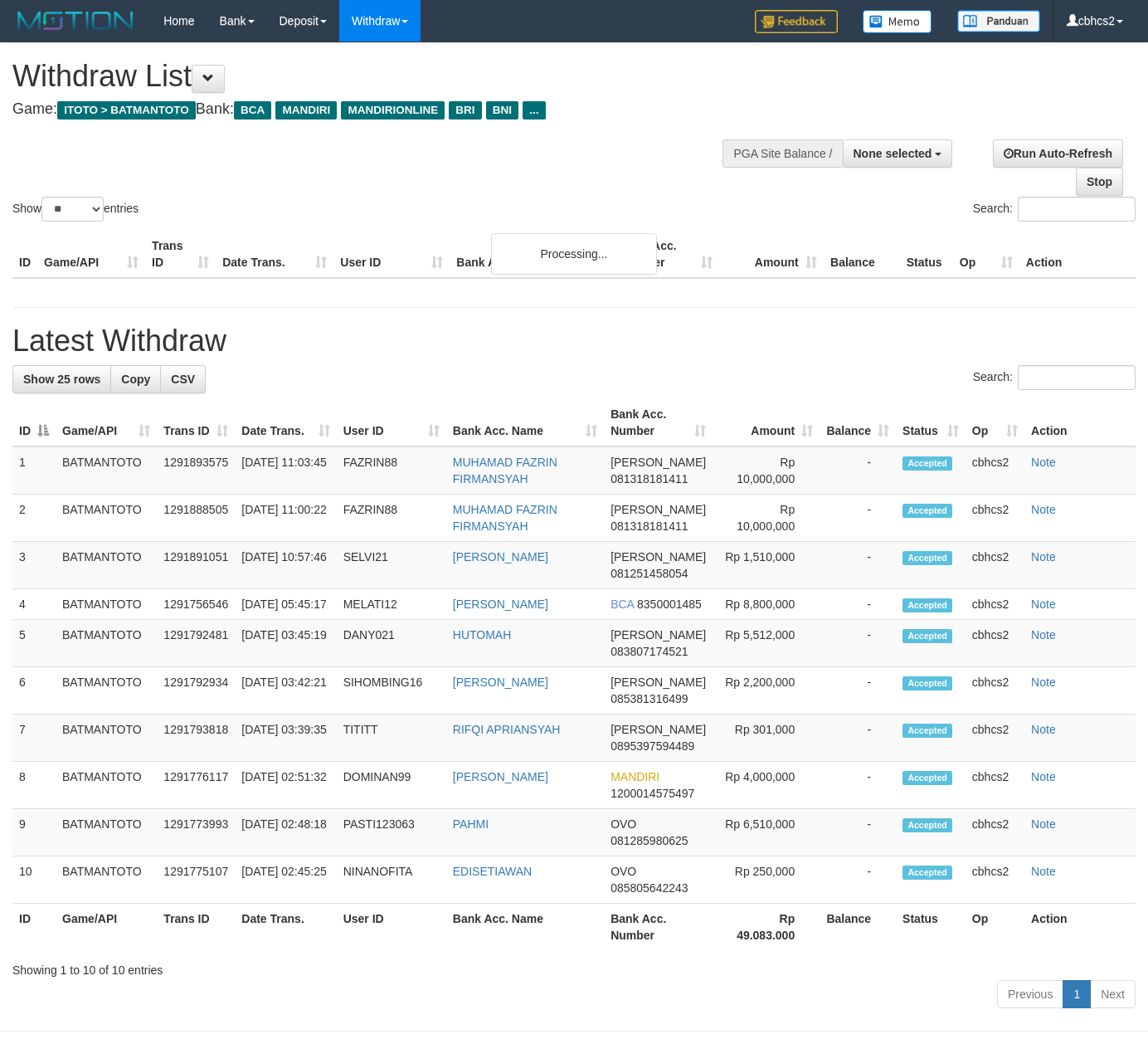
select select
select select "**"
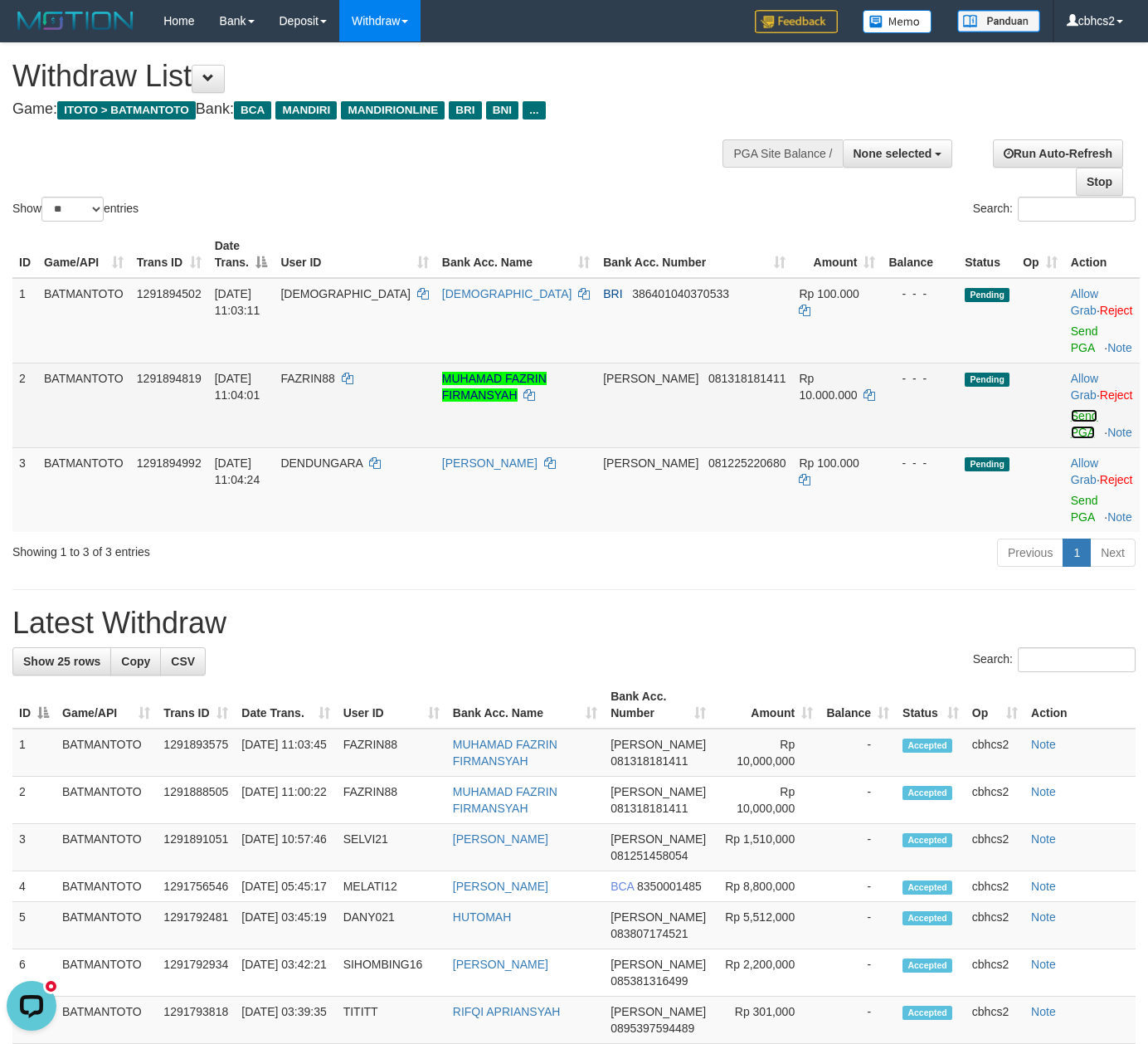
click at [1071, 409] on link "Send PGA" at bounding box center [1084, 424] width 27 height 30
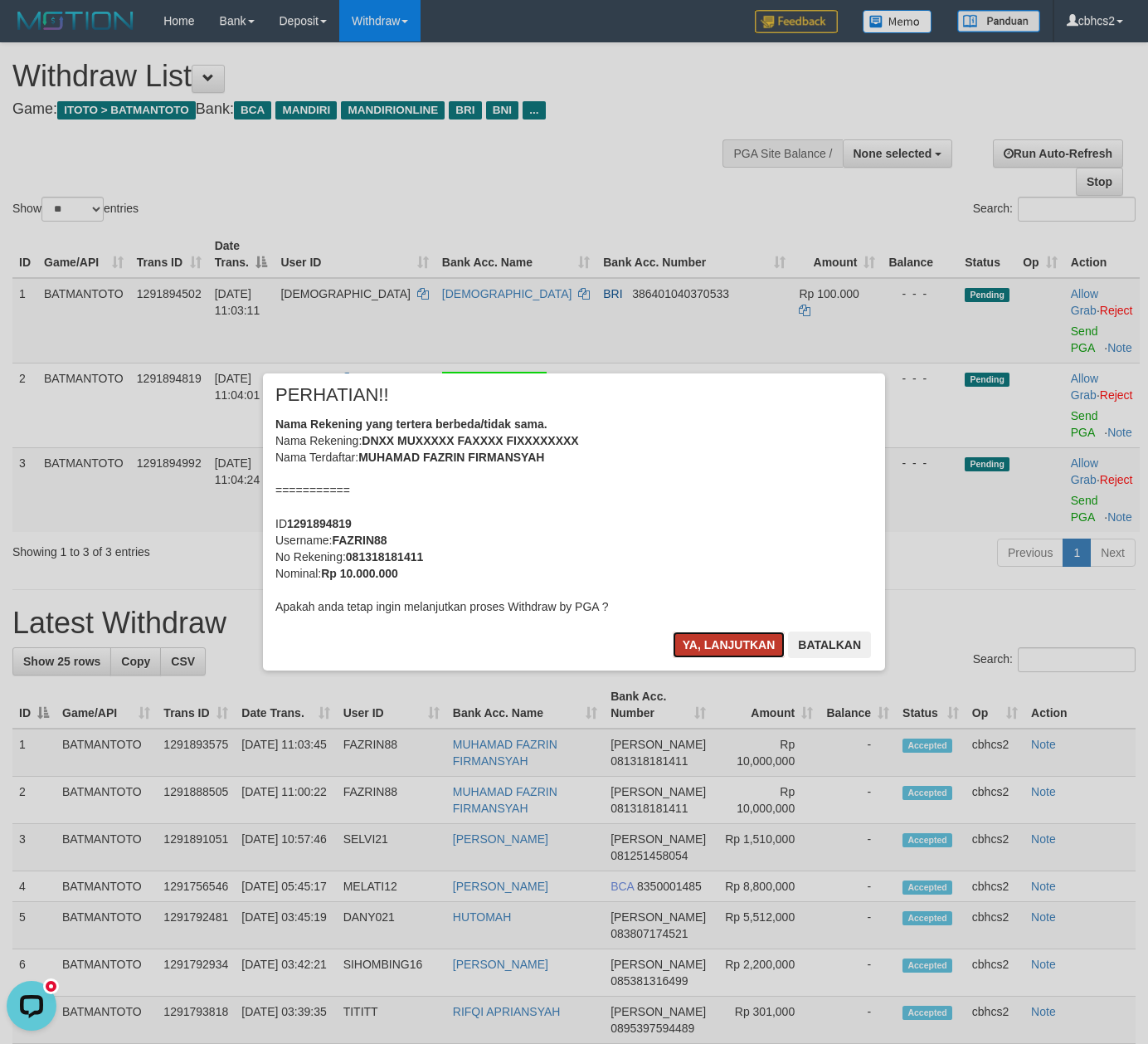
click at [678, 641] on button "Ya, lanjutkan" at bounding box center [729, 645] width 112 height 27
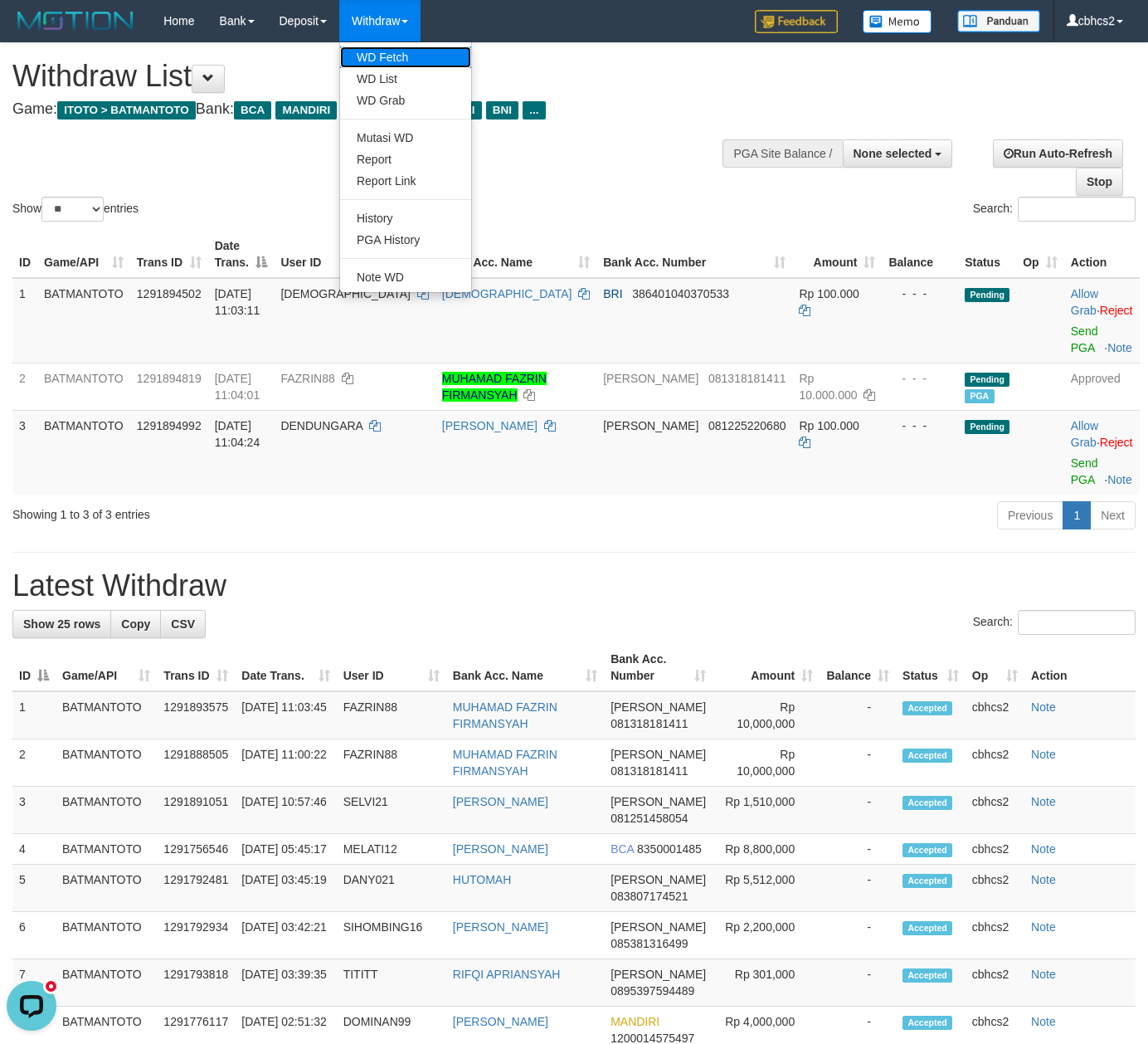
click at [402, 60] on link "WD Fetch" at bounding box center [405, 57] width 131 height 22
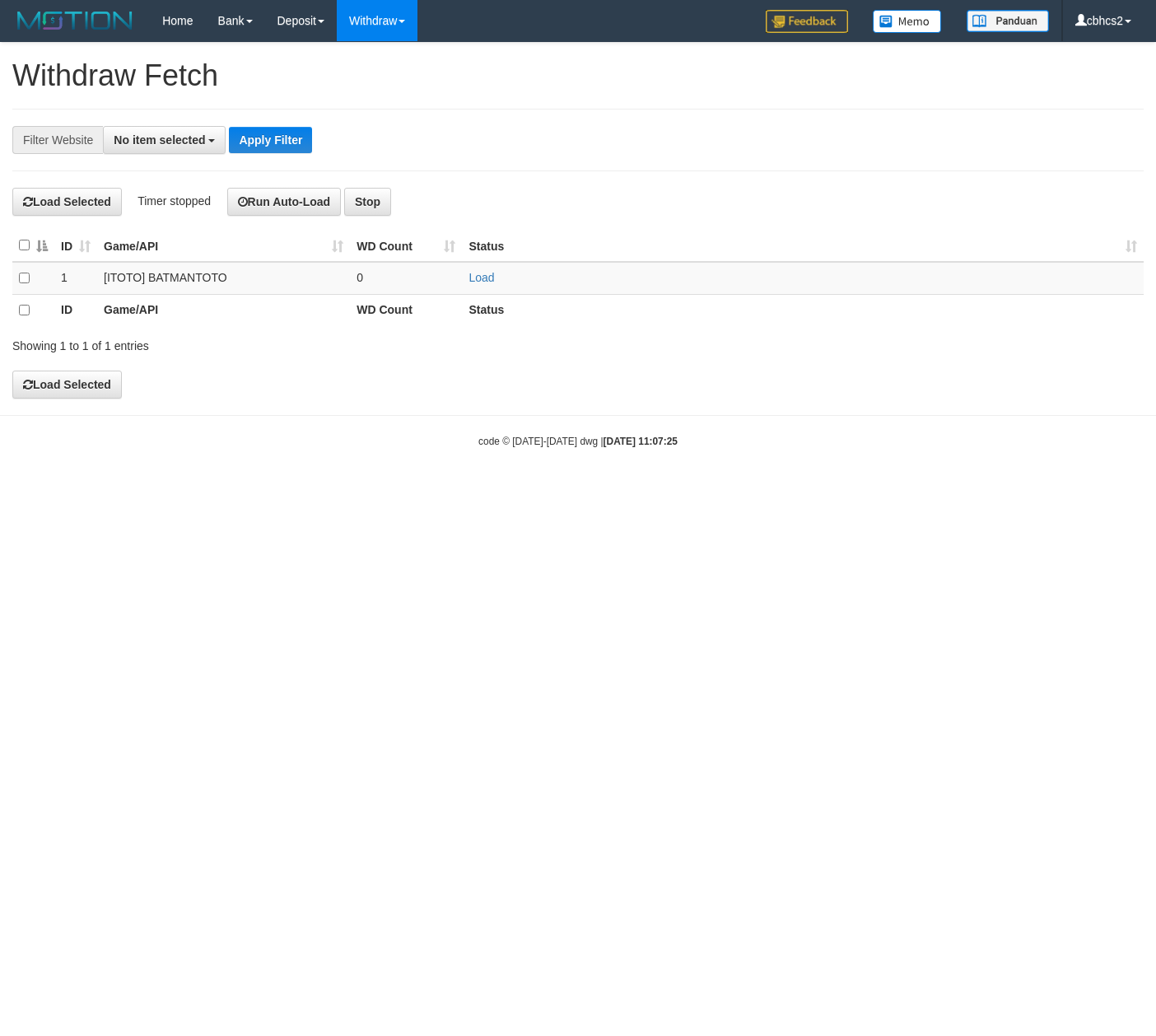
select select
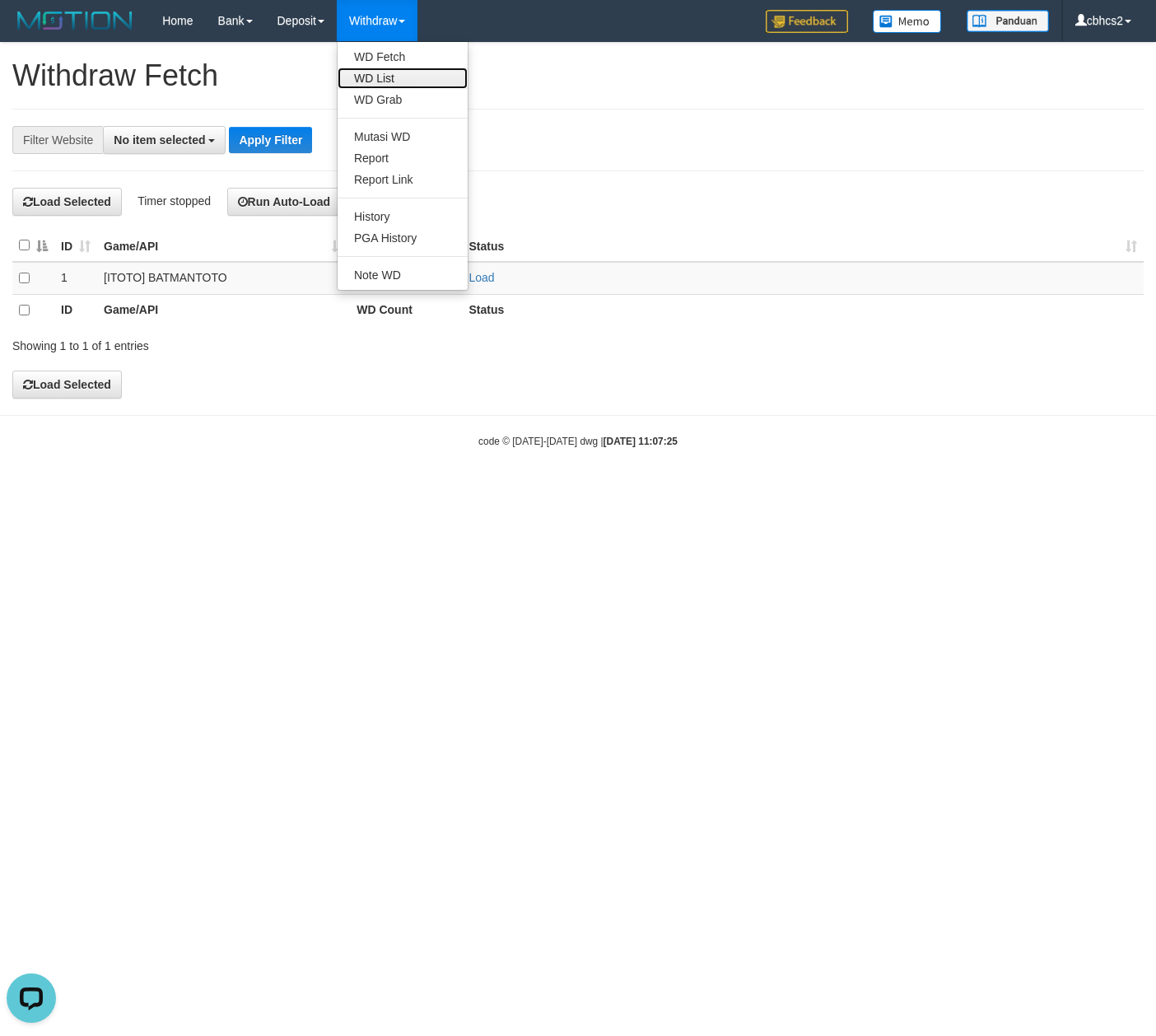
drag, startPoint x: 390, startPoint y: 76, endPoint x: 386, endPoint y: 97, distance: 21.4
click at [390, 76] on link "WD List" at bounding box center [402, 79] width 130 height 21
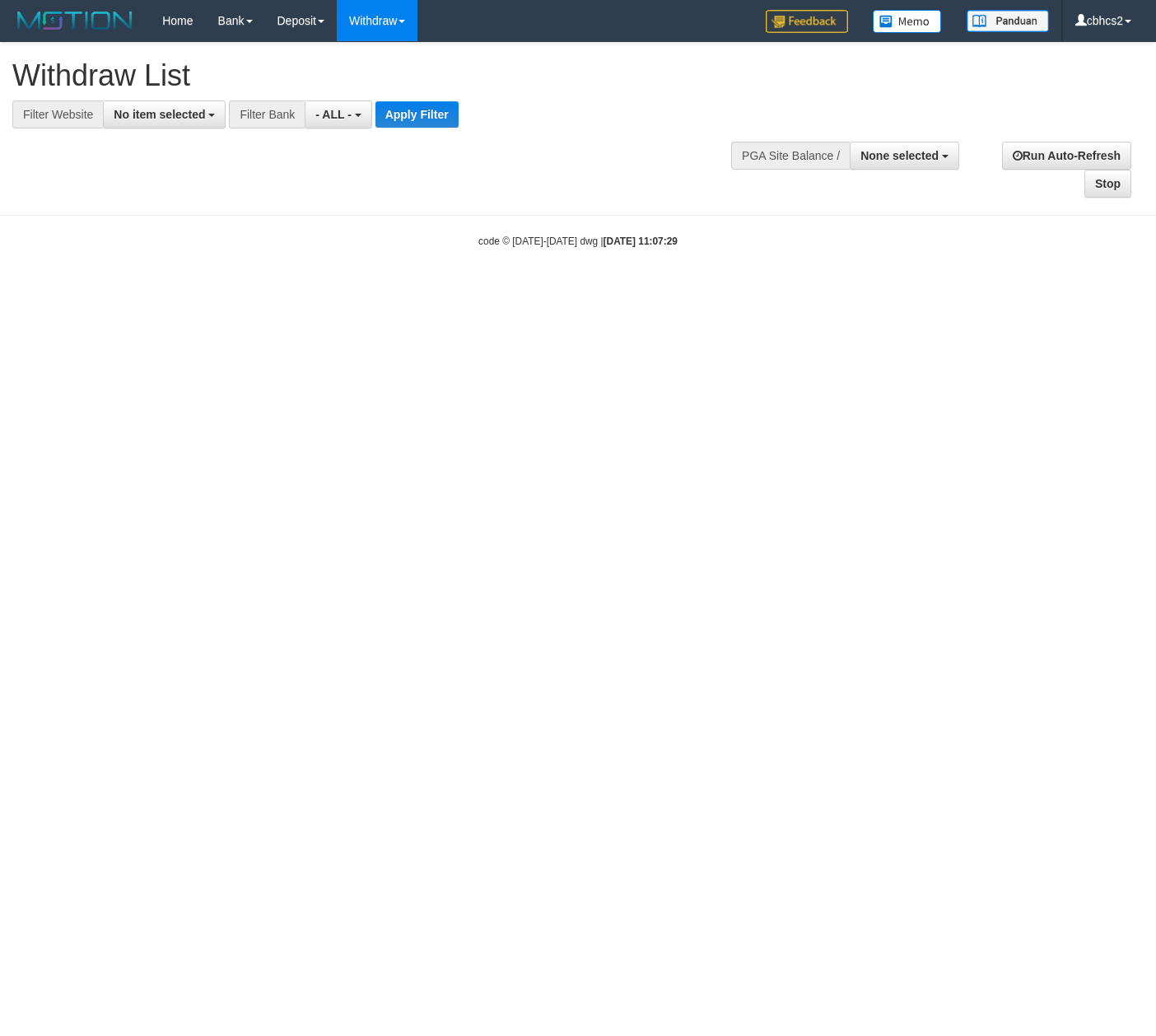
select select
click at [890, 146] on button "None selected" at bounding box center [905, 155] width 109 height 28
click at [894, 245] on label "[ITOTO] BATMANTOTO" at bounding box center [872, 239] width 173 height 21
select select "****"
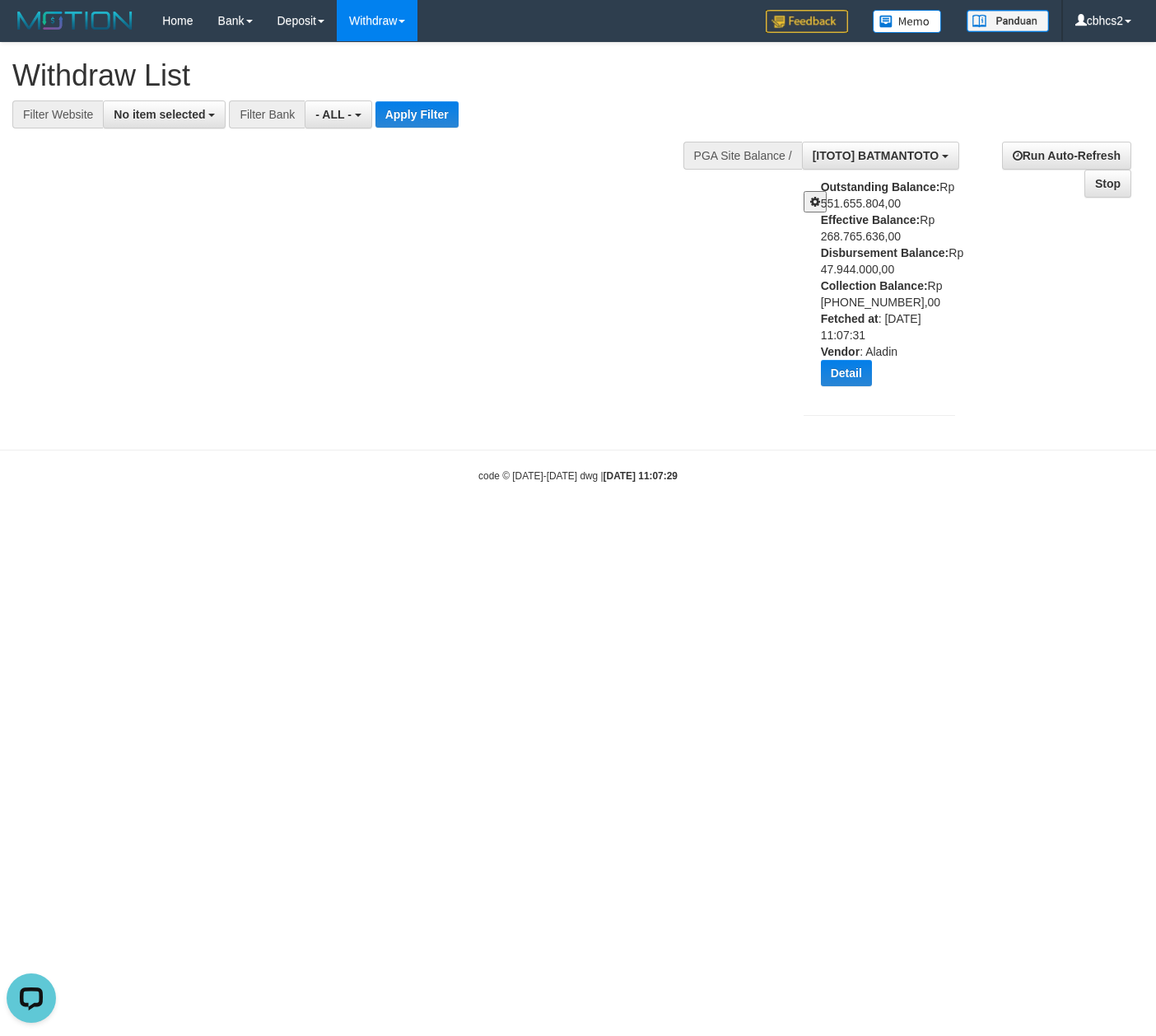
click at [853, 267] on div "Outstanding Balance: Rp 551.655.804,00 Effective Balance: Rp 268.765.636,00 Dis…" at bounding box center [894, 289] width 146 height 220
copy div "47.944.000,00"
